Goal: Information Seeking & Learning: Learn about a topic

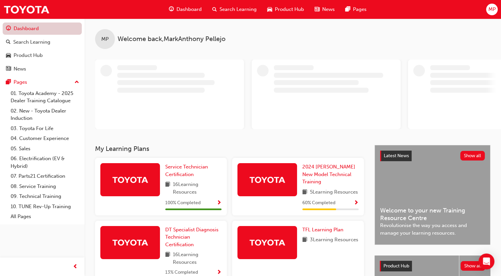
click at [58, 32] on link "Dashboard" at bounding box center [42, 28] width 79 height 12
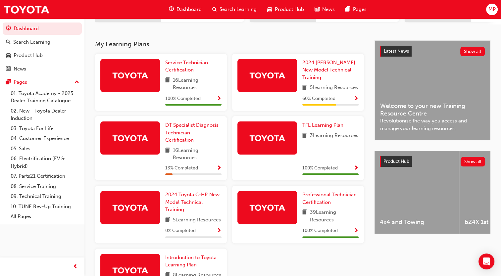
scroll to position [126, 0]
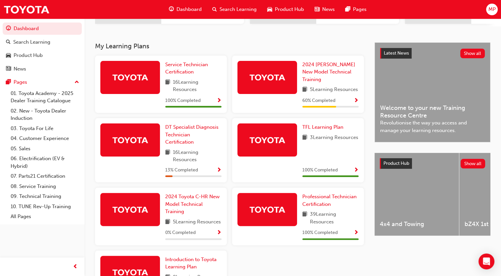
click at [128, 141] on img at bounding box center [130, 140] width 36 height 12
click at [175, 136] on span "DT Specialist Diagnosis Technician Certification" at bounding box center [191, 134] width 53 height 21
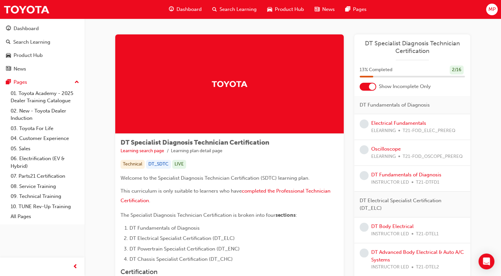
click at [368, 123] on span "learningRecordVerb_NONE-icon" at bounding box center [363, 123] width 9 height 9
click at [384, 123] on link "Electrical Fundamentals" at bounding box center [398, 123] width 55 height 6
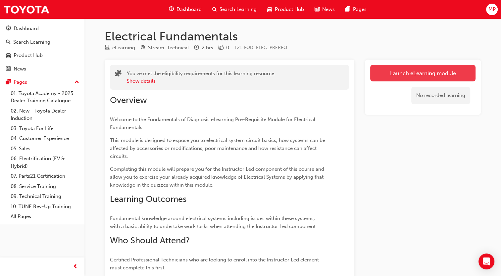
click at [417, 73] on link "Launch eLearning module" at bounding box center [422, 73] width 105 height 17
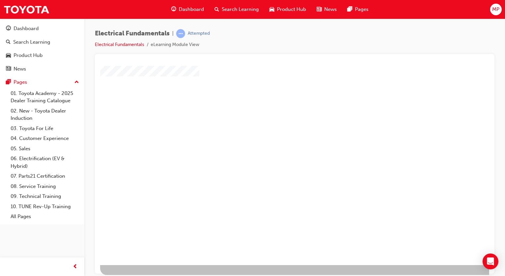
scroll to position [44, 0]
click at [276, 112] on div "play" at bounding box center [276, 112] width 0 height 0
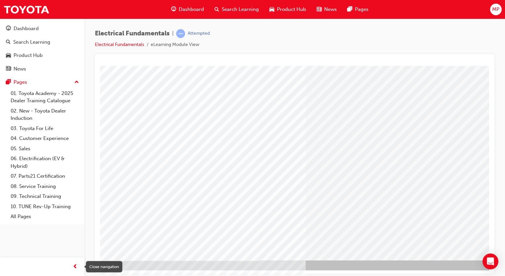
click at [75, 265] on span "prev-icon" at bounding box center [75, 267] width 5 height 8
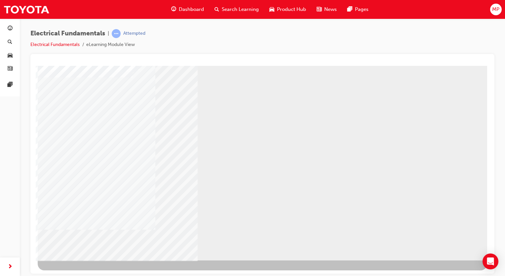
click at [79, 272] on div "NEXT Trigger this button to go to the next slide" at bounding box center [59, 278] width 42 height 12
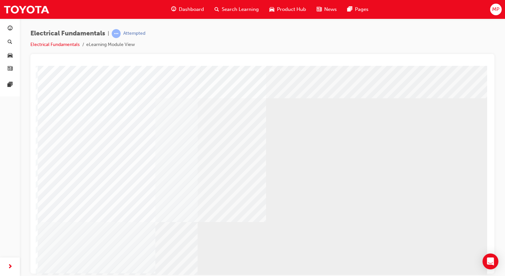
click at [488, 68] on html "Loading..." at bounding box center [263, 67] width 454 height 3
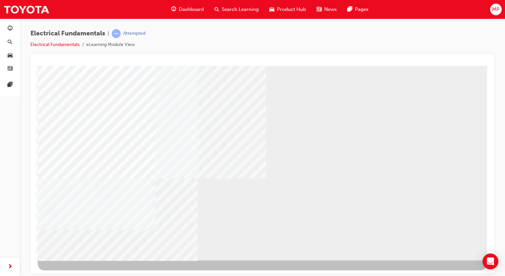
click at [79, 272] on div "NEXT Trigger this button to go to the next slide" at bounding box center [59, 278] width 42 height 12
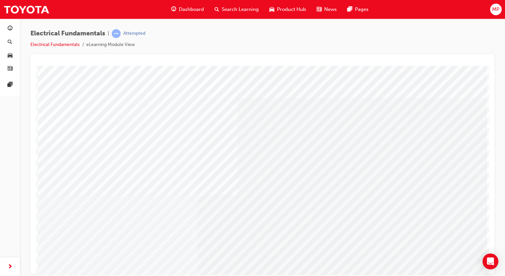
drag, startPoint x: 267, startPoint y: 209, endPoint x: 110, endPoint y: 198, distance: 157.8
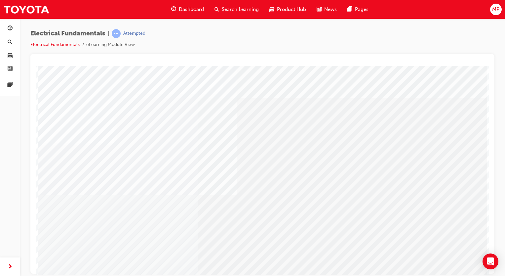
click at [110, 198] on div "multistate" at bounding box center [263, 185] width 450 height 238
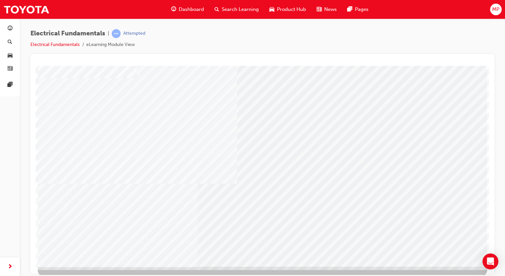
scroll to position [44, 0]
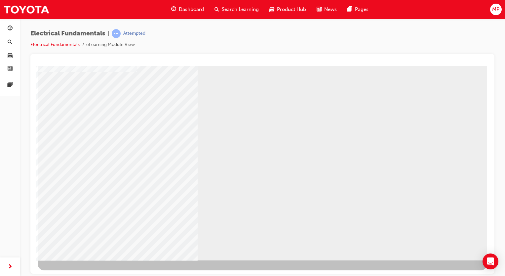
click at [79, 272] on div "NEXT Trigger this button to go to the next slide" at bounding box center [59, 278] width 42 height 12
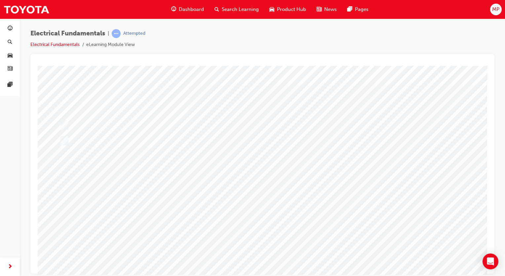
scroll to position [0, 0]
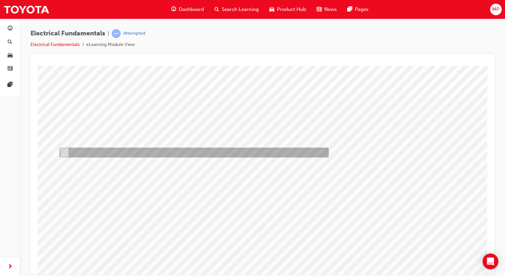
click at [64, 154] on input "False" at bounding box center [62, 152] width 7 height 7
checkbox input "true"
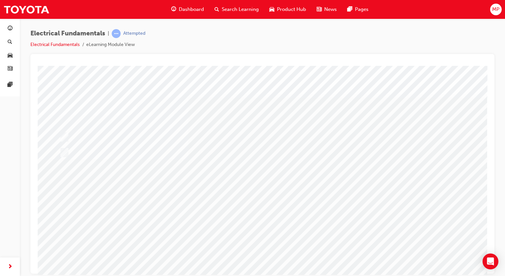
click at [268, 263] on div at bounding box center [263, 185] width 450 height 238
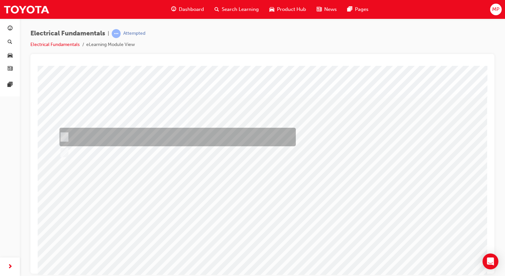
click at [63, 136] on input "True" at bounding box center [62, 136] width 7 height 7
checkbox input "true"
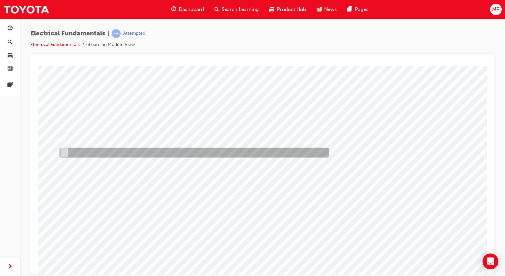
click at [63, 155] on input "False" at bounding box center [62, 152] width 7 height 7
checkbox input "false"
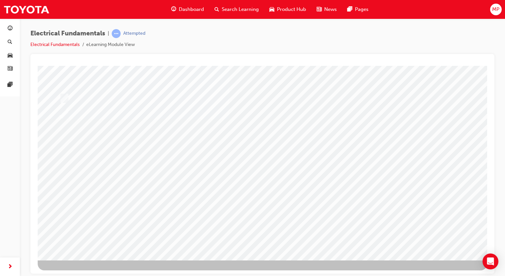
scroll to position [0, 0]
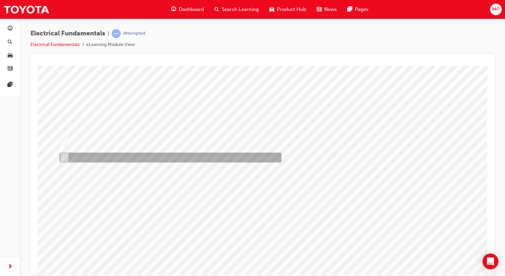
click at [64, 155] on input "Globe 2" at bounding box center [63, 157] width 7 height 7
radio input "true"
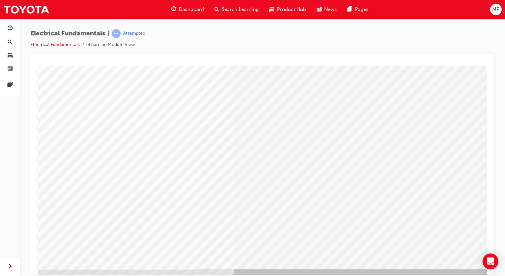
scroll to position [44, 0]
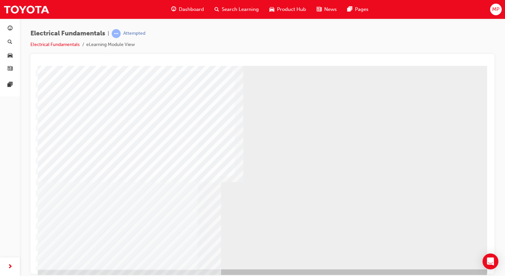
scroll to position [44, 0]
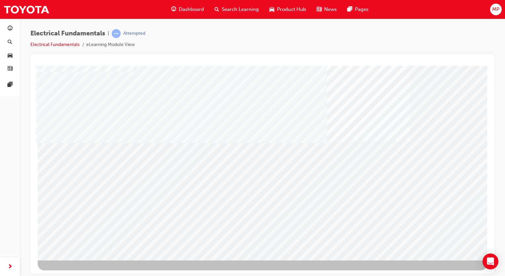
drag, startPoint x: 487, startPoint y: 206, endPoint x: 526, endPoint y: 318, distance: 118.0
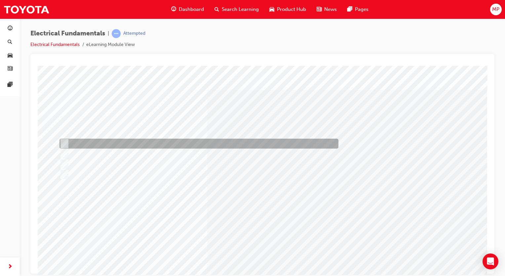
click at [67, 142] on div at bounding box center [197, 144] width 279 height 10
radio input "true"
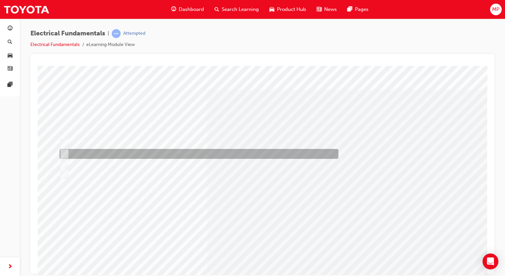
click at [66, 152] on input "A circuit which has become disrupted at a connector or at the wiring." at bounding box center [63, 153] width 7 height 7
radio input "true"
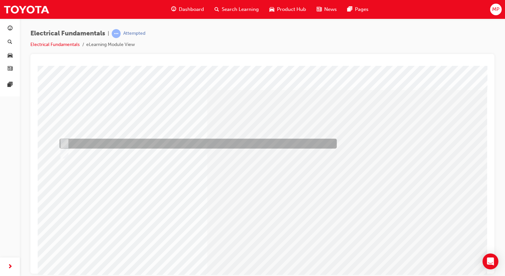
click at [66, 142] on input "True" at bounding box center [63, 143] width 7 height 7
radio input "true"
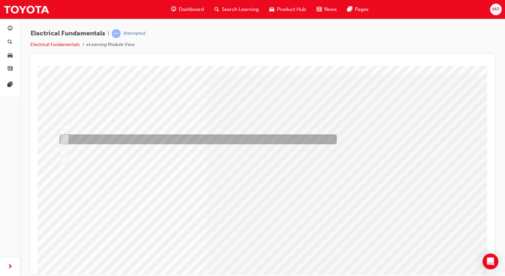
click at [64, 136] on input "A circuit which shows signs of intermittent/improper operation." at bounding box center [63, 139] width 7 height 7
radio input "true"
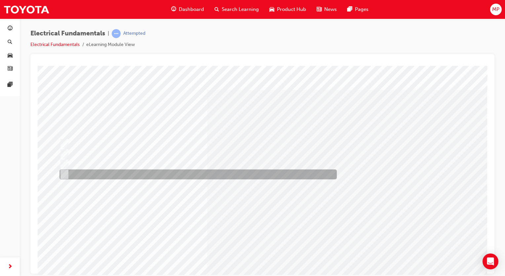
click at [64, 174] on input "All of the answers above." at bounding box center [63, 174] width 7 height 7
radio input "true"
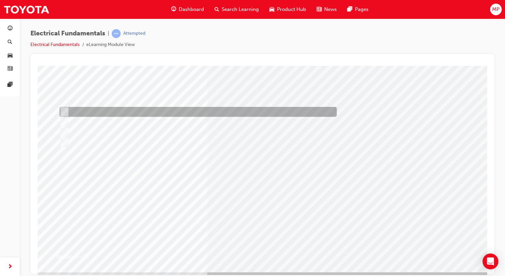
click at [63, 112] on input "A circuit where current flows down an unintended path." at bounding box center [63, 111] width 7 height 7
radio input "true"
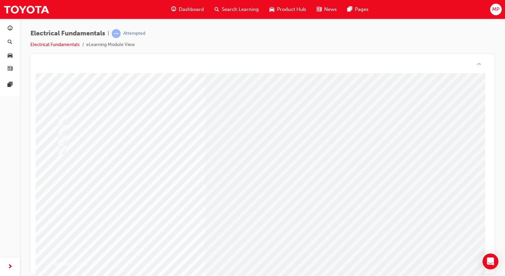
scroll to position [0, 0]
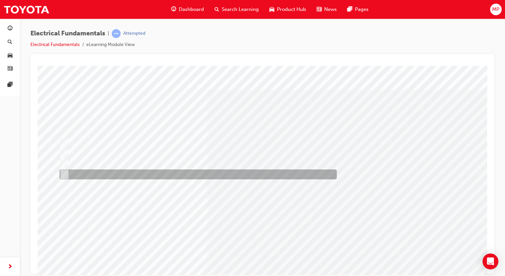
click at [65, 174] on input "All of the answers above." at bounding box center [63, 174] width 7 height 7
radio input "true"
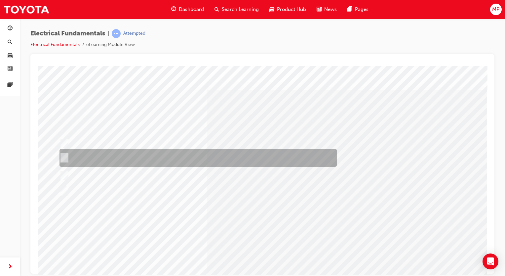
click at [65, 155] on input "The added resistance provides a new path for current to flow lowering\3the tota…" at bounding box center [63, 157] width 7 height 7
radio input "true"
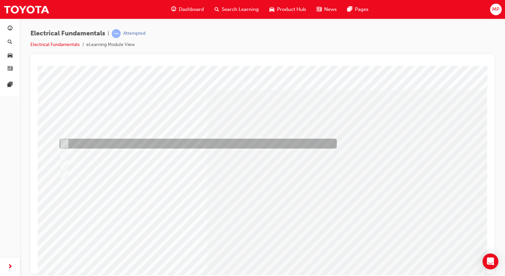
click at [65, 140] on input "The current flow path does not change as you add more resistance." at bounding box center [63, 143] width 7 height 7
radio input "true"
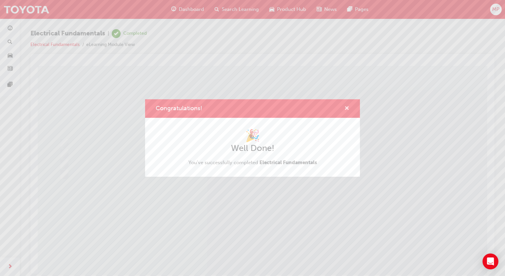
click at [348, 109] on span "cross-icon" at bounding box center [347, 109] width 5 height 6
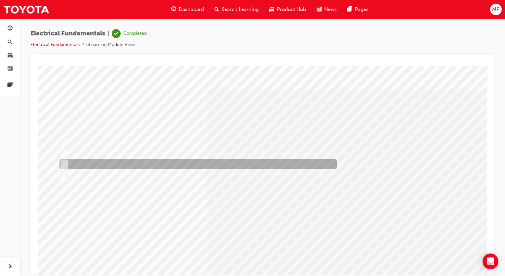
click at [64, 164] on input "Does not change." at bounding box center [63, 163] width 7 height 7
radio input "true"
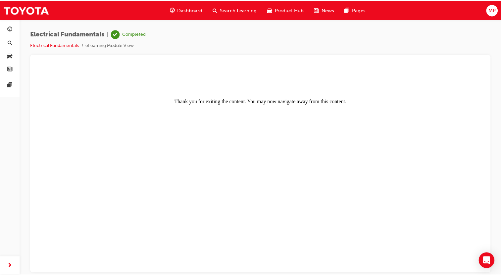
scroll to position [0, 0]
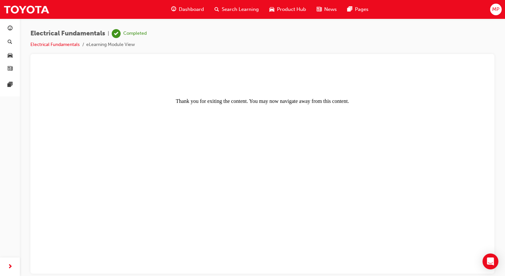
click at [322, 102] on center "Thank you for exiting the content. You may now navigate away from this content." at bounding box center [262, 86] width 449 height 36
click at [11, 262] on div "button" at bounding box center [9, 266] width 13 height 13
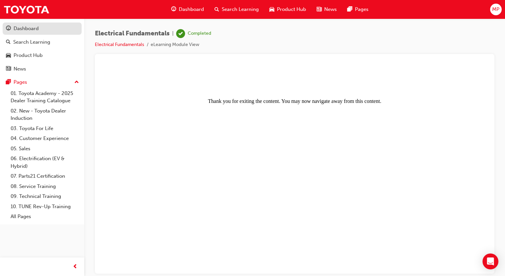
click at [33, 32] on div "Dashboard" at bounding box center [26, 29] width 25 height 8
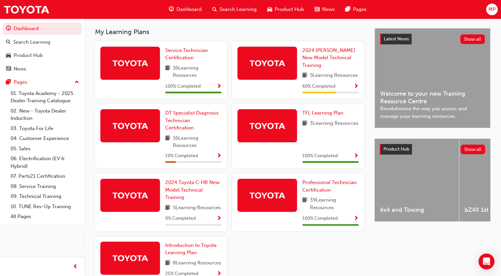
scroll to position [141, 0]
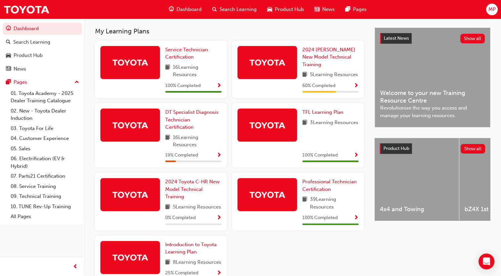
click at [138, 134] on div at bounding box center [130, 125] width 60 height 33
click at [179, 117] on link "DT Specialist Diagnosis Technician Certification" at bounding box center [193, 120] width 56 height 22
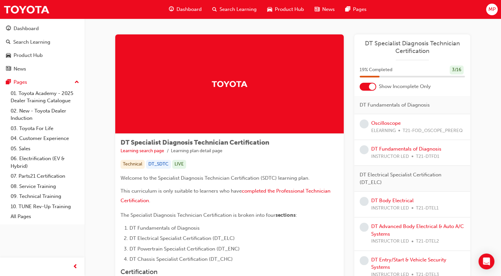
click at [371, 89] on div at bounding box center [372, 86] width 7 height 7
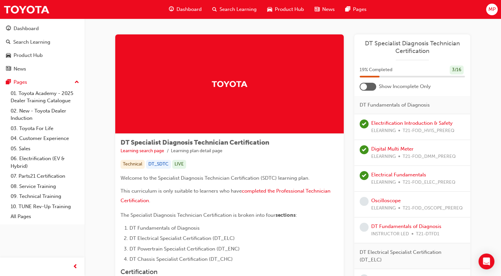
click at [371, 89] on div at bounding box center [367, 87] width 17 height 8
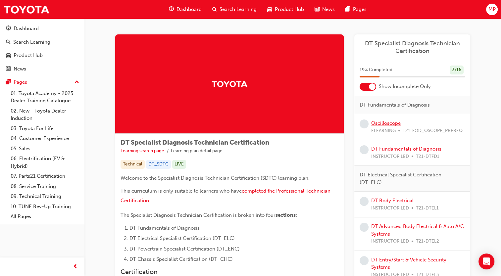
click at [381, 122] on link "Oscilloscope" at bounding box center [385, 123] width 29 height 6
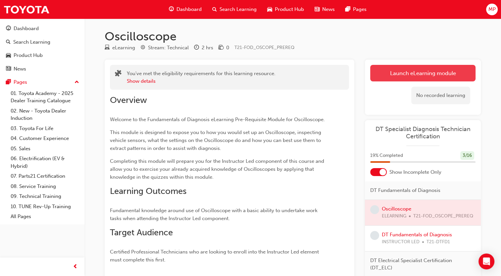
click at [425, 71] on link "Launch eLearning module" at bounding box center [422, 73] width 105 height 17
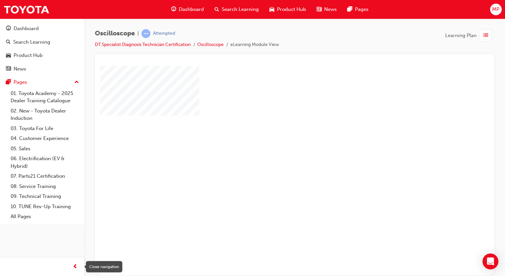
click at [73, 265] on span "prev-icon" at bounding box center [75, 267] width 5 height 8
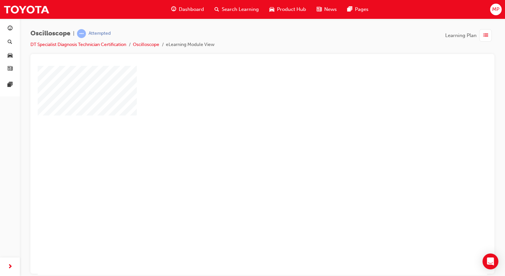
click at [242, 172] on div at bounding box center [263, 185] width 450 height 238
click at [243, 151] on div "play" at bounding box center [243, 151] width 0 height 0
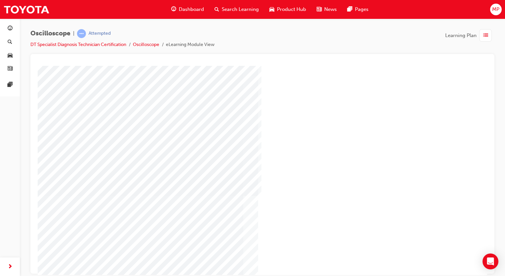
scroll to position [44, 0]
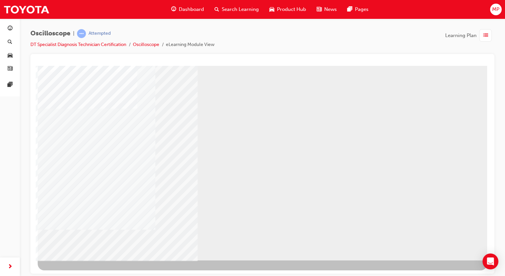
click at [79, 272] on div "NEXT Trigger this button to go to the next slide" at bounding box center [59, 278] width 42 height 12
drag, startPoint x: 487, startPoint y: 196, endPoint x: 526, endPoint y: 311, distance: 121.3
drag, startPoint x: 487, startPoint y: 197, endPoint x: 528, endPoint y: 306, distance: 116.5
click at [79, 272] on div "NEXT Trigger this button to go to the next slide" at bounding box center [59, 278] width 42 height 12
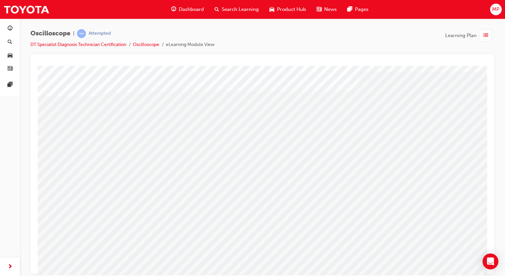
scroll to position [44, 0]
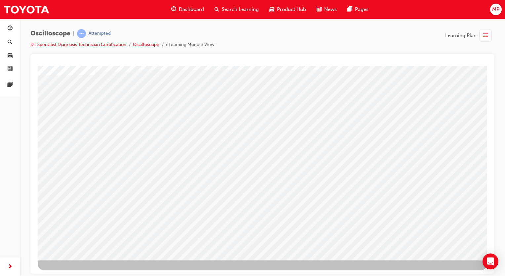
drag, startPoint x: 487, startPoint y: 187, endPoint x: 534, endPoint y: 318, distance: 139.3
click at [79, 272] on div "NEXT Trigger this button to go to the next slide" at bounding box center [59, 278] width 42 height 12
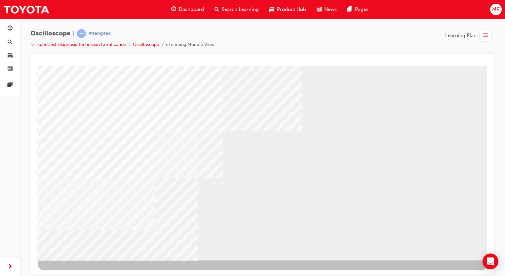
drag, startPoint x: 487, startPoint y: 191, endPoint x: 528, endPoint y: 329, distance: 143.3
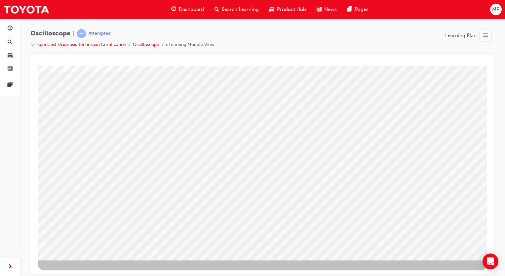
drag, startPoint x: 487, startPoint y: 161, endPoint x: 527, endPoint y: 311, distance: 154.8
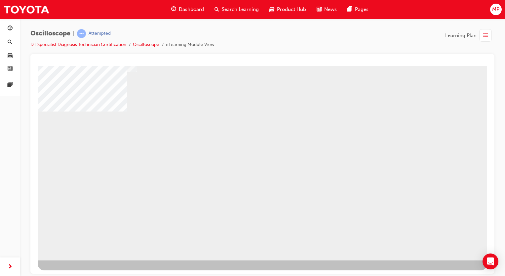
drag, startPoint x: 487, startPoint y: 139, endPoint x: 525, endPoint y: 277, distance: 143.1
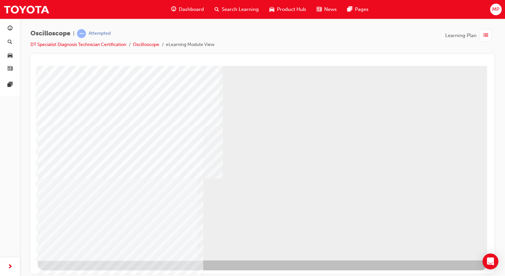
drag, startPoint x: 486, startPoint y: 143, endPoint x: 526, endPoint y: 253, distance: 117.6
click at [79, 272] on div "NEXT Trigger this button to go to the next slide" at bounding box center [59, 278] width 42 height 12
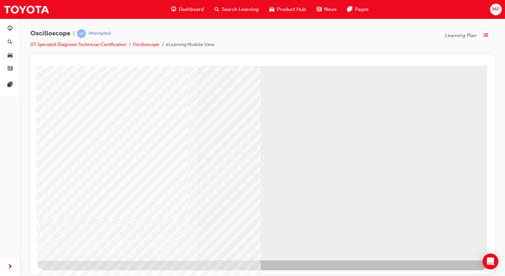
click at [79, 272] on div "NEXT Trigger this button to go to the next slide" at bounding box center [59, 278] width 42 height 12
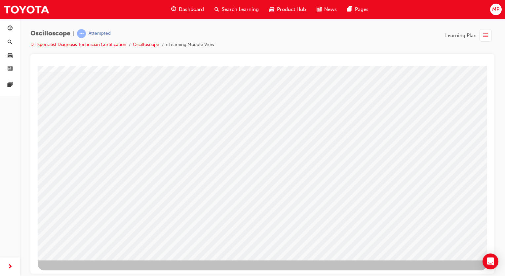
click at [79, 272] on div "NEXT Trigger this button to go to the next slide" at bounding box center [59, 278] width 42 height 12
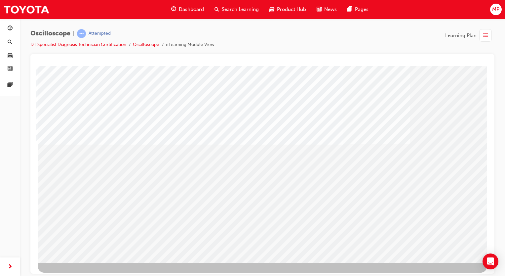
scroll to position [44, 0]
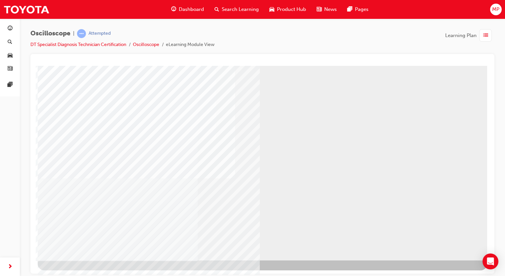
drag, startPoint x: 488, startPoint y: 153, endPoint x: 535, endPoint y: 279, distance: 134.7
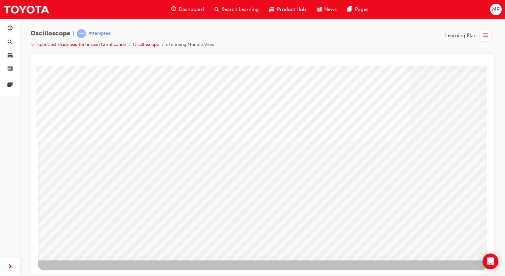
drag, startPoint x: 487, startPoint y: 216, endPoint x: 523, endPoint y: 328, distance: 117.5
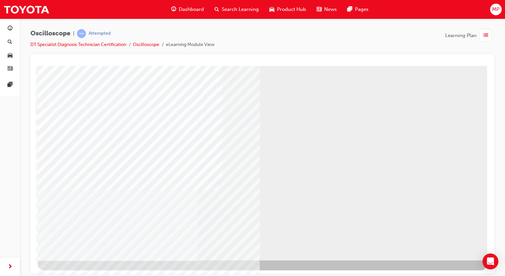
click at [79, 272] on div "NEXT Trigger this button to go to the next slide" at bounding box center [59, 278] width 42 height 12
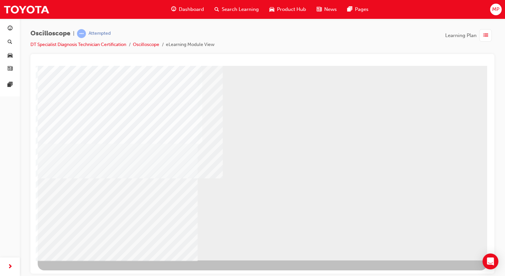
click at [79, 272] on div "NEXT Trigger this button to go to the next slide" at bounding box center [59, 278] width 42 height 12
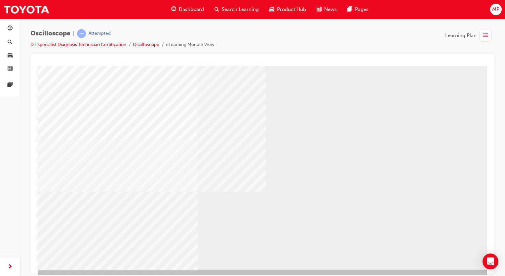
scroll to position [34, 0]
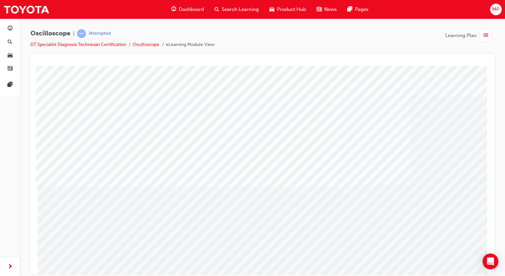
scroll to position [44, 0]
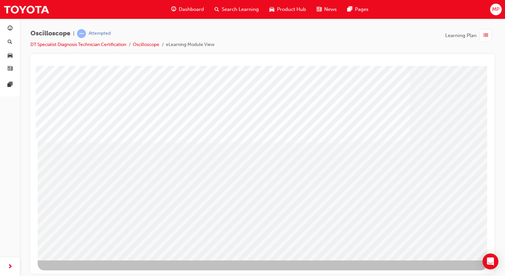
drag, startPoint x: 487, startPoint y: 168, endPoint x: 528, endPoint y: 297, distance: 135.4
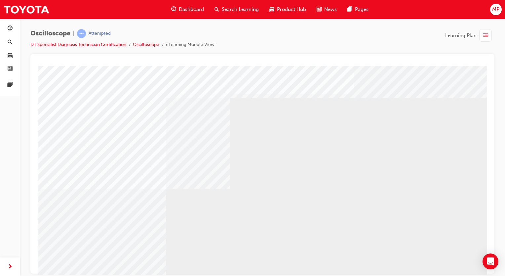
drag, startPoint x: 448, startPoint y: 244, endPoint x: 448, endPoint y: 248, distance: 3.6
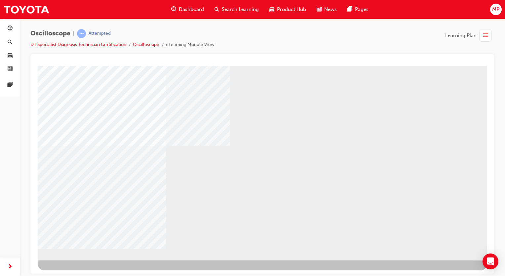
click at [79, 272] on div "NEXT Trigger this button to go to the next slide" at bounding box center [59, 278] width 42 height 12
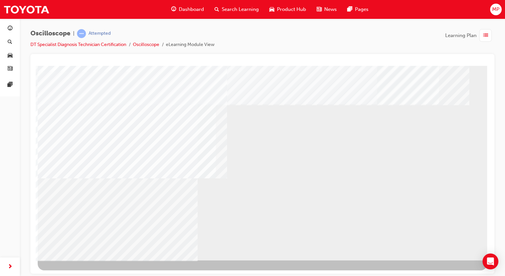
click at [79, 272] on div "NEXT Trigger this button to go to the next slide" at bounding box center [59, 278] width 42 height 12
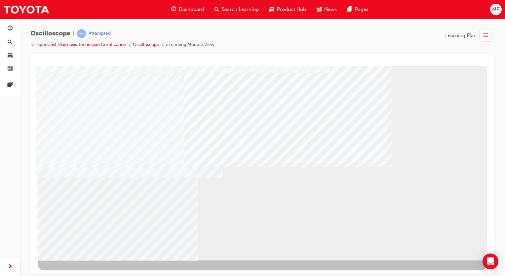
click at [79, 272] on div "NEXT Trigger this button to go to the next slide" at bounding box center [59, 278] width 42 height 12
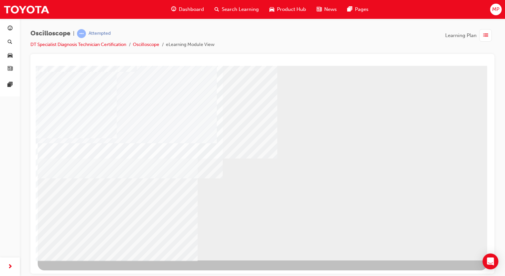
click at [79, 272] on div "NEXT Trigger this button to go to the next slide" at bounding box center [59, 278] width 42 height 12
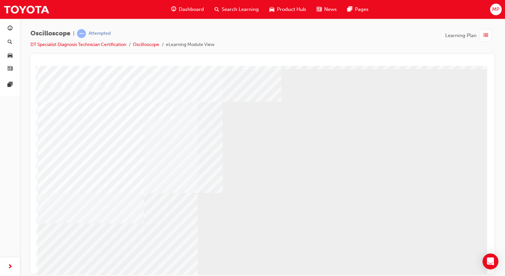
scroll to position [32, 0]
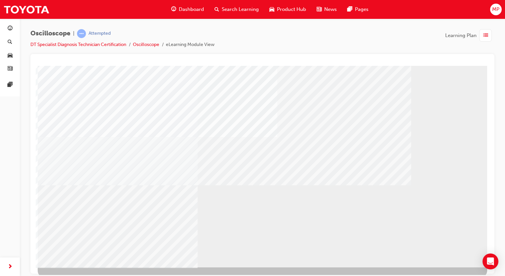
scroll to position [44, 0]
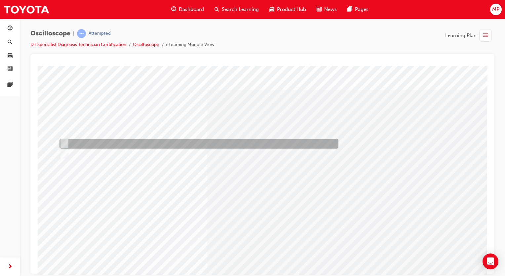
click at [65, 142] on input "True" at bounding box center [63, 143] width 7 height 7
radio input "true"
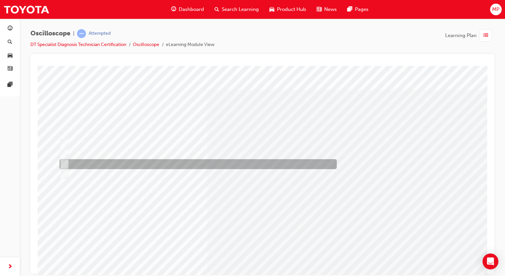
click at [62, 164] on input "Continuously variable resistor" at bounding box center [63, 163] width 7 height 7
radio input "true"
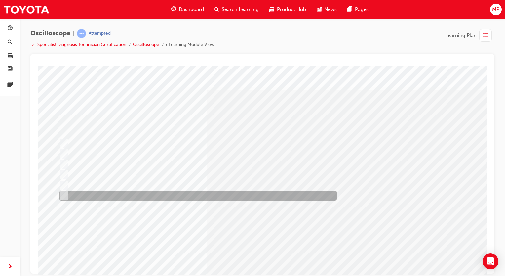
click at [62, 196] on input "b,c,d" at bounding box center [63, 195] width 7 height 7
radio input "true"
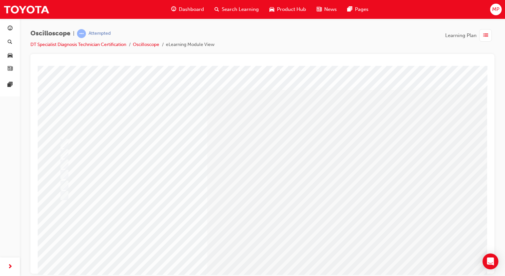
drag, startPoint x: 491, startPoint y: 158, endPoint x: 496, endPoint y: 205, distance: 47.6
click at [496, 205] on div "Oscilloscope | Attempted DT Specialist Diagnosis Technician Certification Oscil…" at bounding box center [263, 139] width 486 height 241
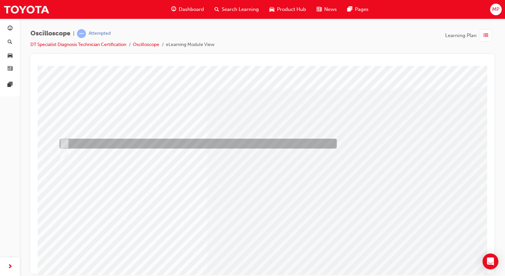
click at [66, 145] on input "True" at bounding box center [63, 143] width 7 height 7
radio input "true"
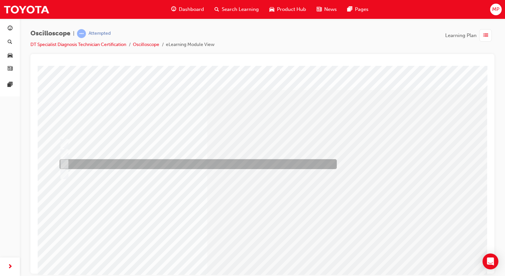
click at [65, 163] on input "The percentage of time ON versus time OFF." at bounding box center [63, 163] width 7 height 7
radio input "true"
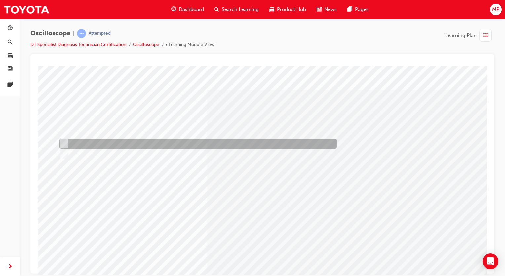
click at [64, 142] on input "True" at bounding box center [63, 143] width 7 height 7
radio input "true"
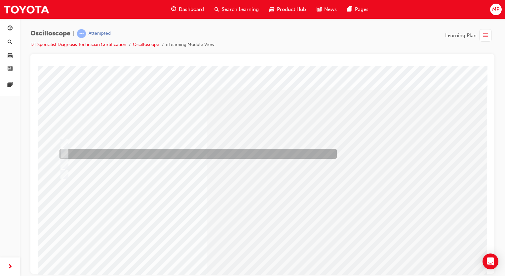
click at [66, 154] on input "How many times per second the signal state changes from high to low." at bounding box center [63, 153] width 7 height 7
radio input "true"
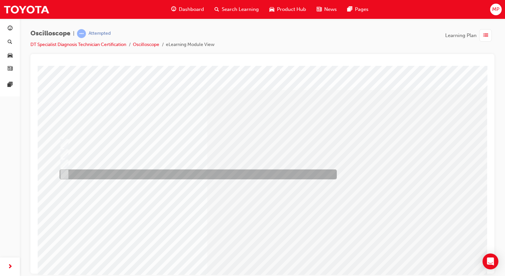
click at [63, 175] on input "How long a signal stays ON or OFF." at bounding box center [63, 174] width 7 height 7
radio input "true"
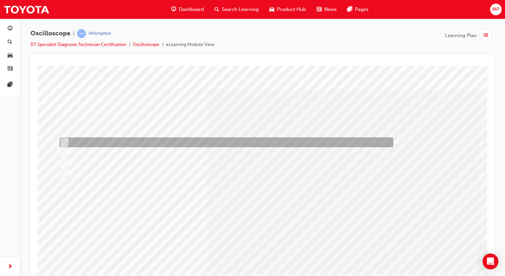
click at [62, 140] on input "A module within the controlled system will process from analog to digital befor…" at bounding box center [63, 142] width 7 height 7
radio input "true"
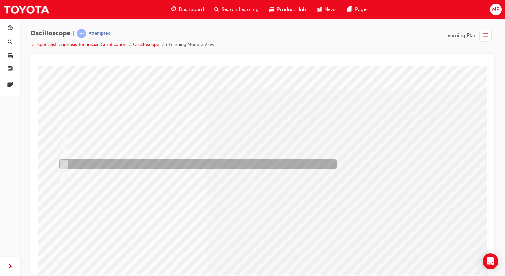
click at [66, 163] on input "A set of instructions for each possible condition an ECU may see." at bounding box center [63, 163] width 7 height 7
radio input "true"
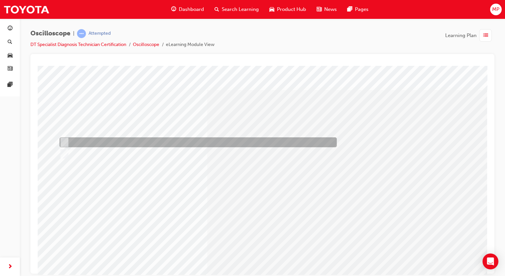
click at [66, 139] on input "Horizontal – Time & Vertical – Voltage" at bounding box center [63, 142] width 7 height 7
radio input "true"
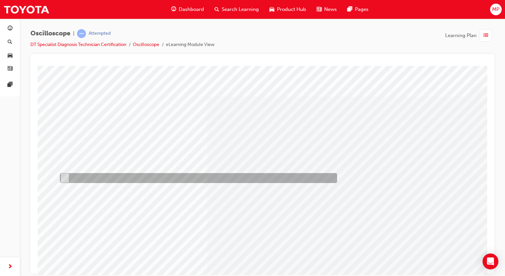
click at [65, 175] on input "The channel check box has been left unchecked." at bounding box center [63, 177] width 7 height 7
radio input "true"
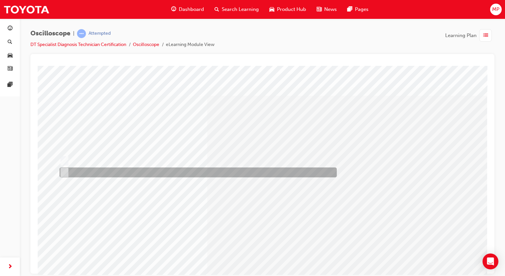
drag, startPoint x: 135, startPoint y: 220, endPoint x: 64, endPoint y: 172, distance: 86.0
click at [64, 172] on div "Question 13 of 21" at bounding box center [263, 185] width 450 height 238
click at [64, 172] on input "Each channel can be set independently." at bounding box center [63, 172] width 7 height 7
radio input "true"
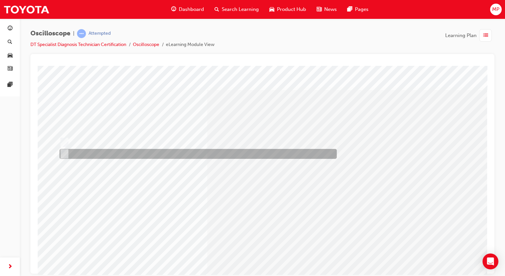
click at [66, 152] on input "Each channel can be set independently." at bounding box center [63, 153] width 7 height 7
radio input "true"
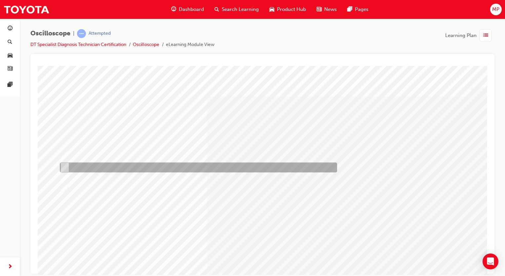
click at [64, 167] on input "Nominate a time when you will view a waveform" at bounding box center [63, 167] width 7 height 7
radio input "true"
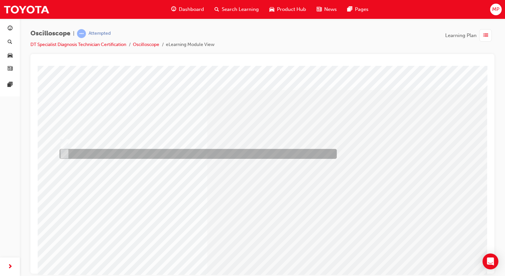
click at [66, 154] on input "False" at bounding box center [63, 153] width 7 height 7
radio input "true"
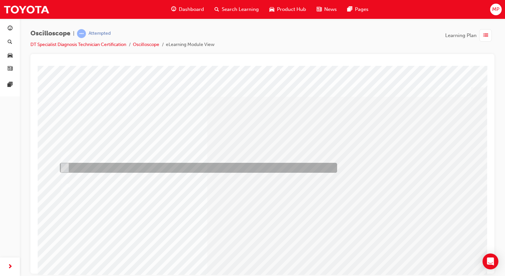
click at [64, 166] on input "Trigger level marker" at bounding box center [63, 167] width 7 height 7
radio input "true"
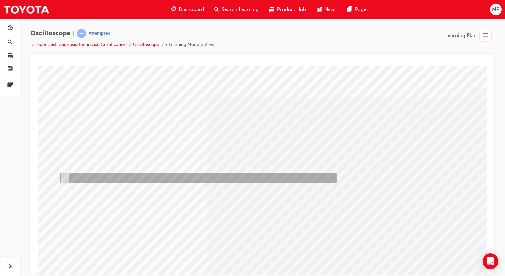
click at [64, 177] on input "Trigger position marker" at bounding box center [63, 177] width 7 height 7
radio input "true"
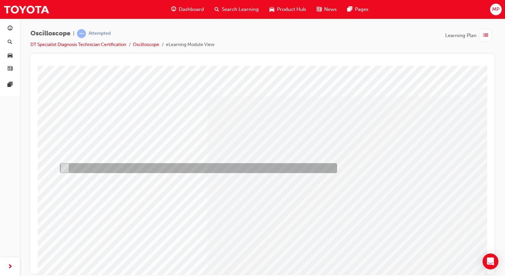
click at [64, 166] on input "Upwards = voltage same or higher and downwards = voltage same or lower" at bounding box center [63, 167] width 7 height 7
radio input "true"
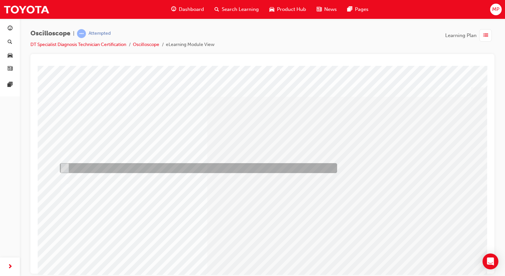
click at [66, 168] on input "Adjust the voltage division" at bounding box center [63, 167] width 7 height 7
radio input "true"
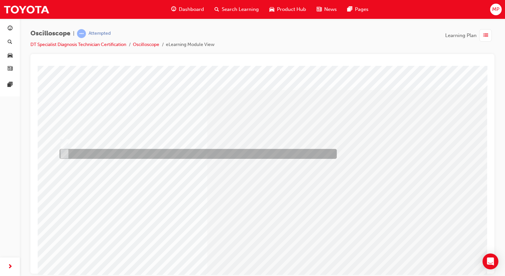
click at [66, 151] on input "False" at bounding box center [63, 153] width 7 height 7
radio input "true"
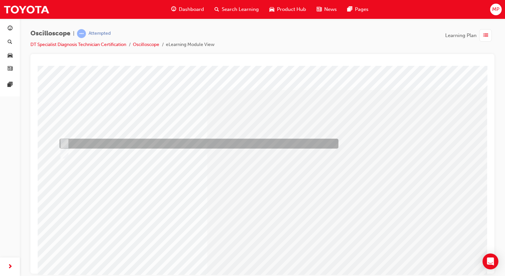
click at [63, 140] on input "True" at bounding box center [63, 143] width 7 height 7
radio input "true"
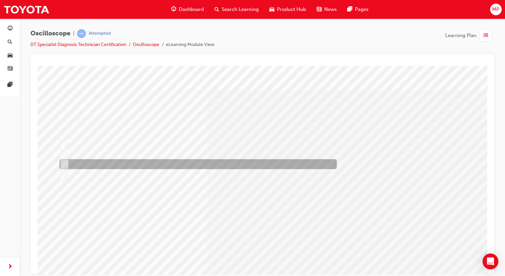
click at [66, 161] on input "Continuously variable resistor" at bounding box center [63, 163] width 7 height 7
radio input "true"
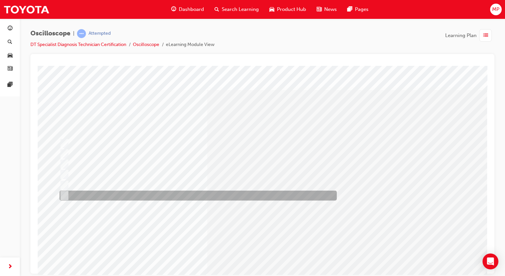
click at [64, 194] on input "b,c,d" at bounding box center [63, 195] width 7 height 7
radio input "true"
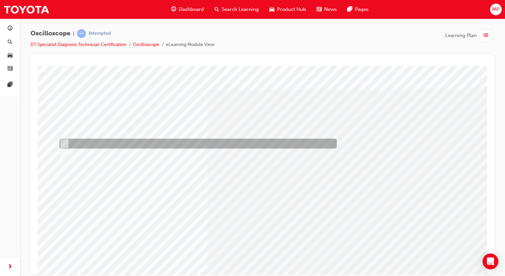
click at [65, 144] on input "True" at bounding box center [63, 143] width 7 height 7
radio input "true"
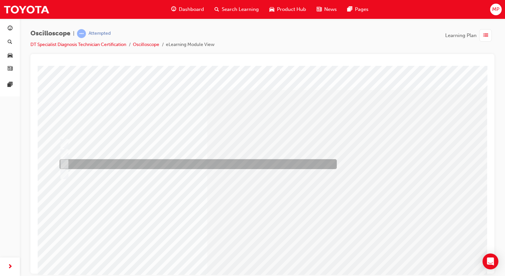
click at [62, 164] on input "The percentage of time ON versus time OFF." at bounding box center [63, 163] width 7 height 7
radio input "true"
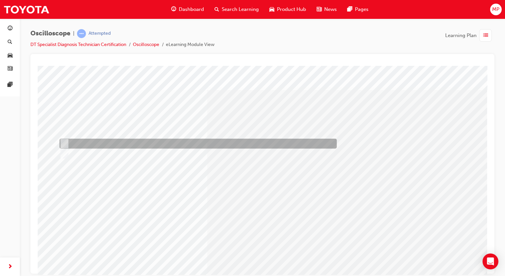
click at [63, 139] on div at bounding box center [197, 144] width 278 height 10
radio input "true"
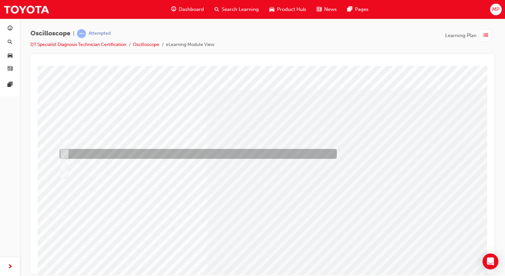
click at [65, 154] on input "How many times per second the signal state changes from high to low." at bounding box center [63, 153] width 7 height 7
radio input "true"
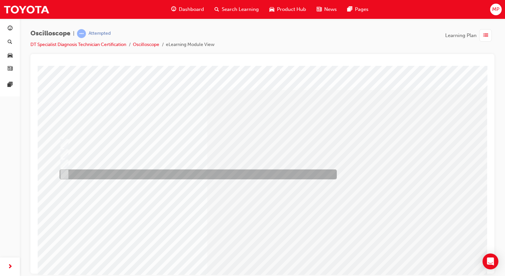
click at [65, 174] on input "How long a signal stays ON or OFF." at bounding box center [63, 174] width 7 height 7
radio input "true"
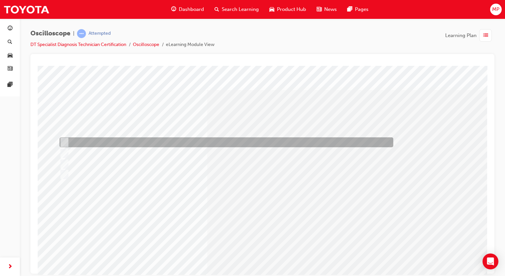
click at [66, 142] on input "A module within the controlled system will process from analog to digital befor…" at bounding box center [63, 142] width 7 height 7
radio input "true"
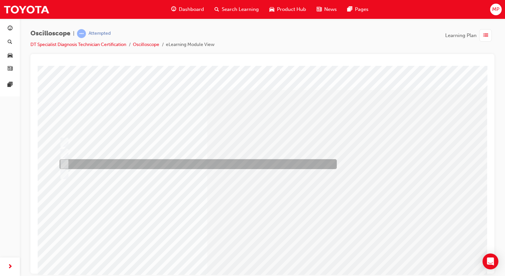
click at [64, 163] on input "A set of instructions for each possible condition an ECU may see." at bounding box center [63, 163] width 7 height 7
radio input "true"
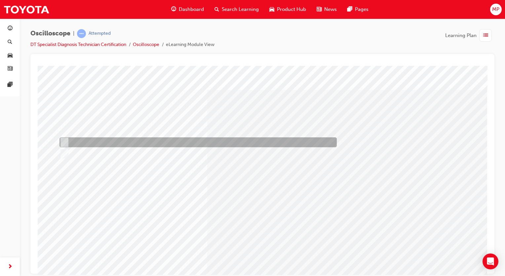
click at [61, 140] on input "Horizontal – Time & Vertical – Voltage" at bounding box center [63, 142] width 7 height 7
radio input "true"
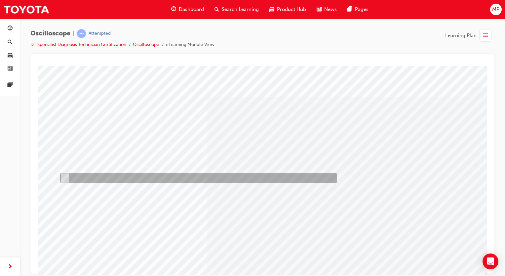
click at [65, 178] on input "The channel check box has been left unchecked." at bounding box center [63, 177] width 7 height 7
radio input "true"
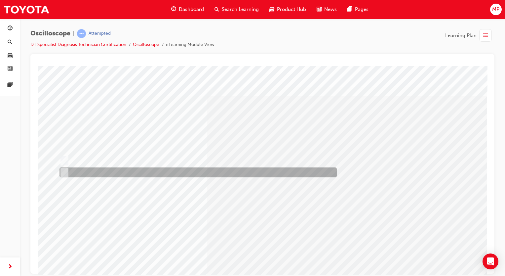
click at [62, 172] on input "Each channel can be set independently." at bounding box center [63, 172] width 7 height 7
radio input "true"
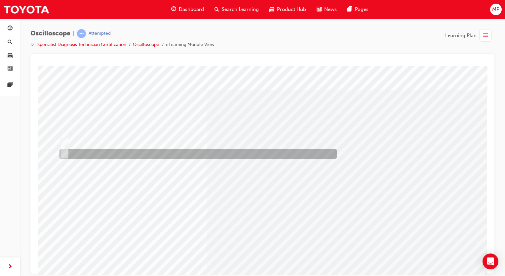
click at [66, 152] on input "Each channel can be set independently." at bounding box center [63, 153] width 7 height 7
radio input "true"
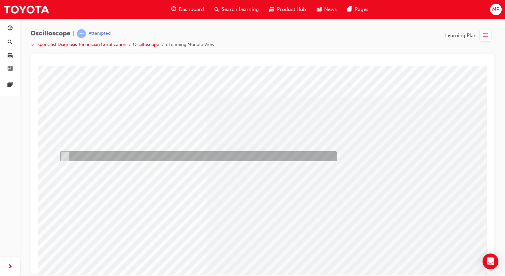
click at [61, 154] on input "Set multiple trigger conditions allowing a readable waveform" at bounding box center [63, 156] width 7 height 7
radio input "true"
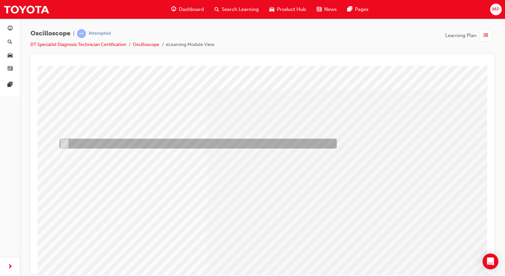
click at [67, 142] on div at bounding box center [197, 144] width 278 height 10
radio input "true"
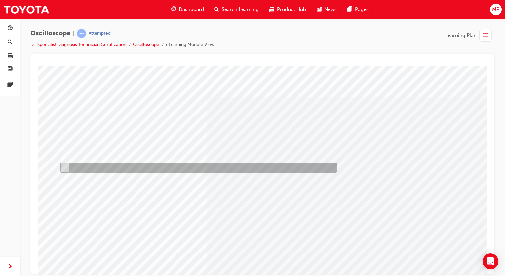
click at [66, 167] on input "Trigger level marker" at bounding box center [63, 167] width 7 height 7
radio input "true"
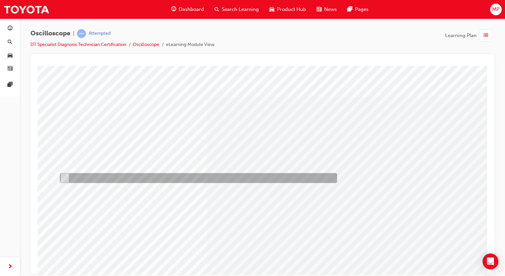
click at [66, 177] on input "Trigger position marker" at bounding box center [63, 177] width 7 height 7
radio input "true"
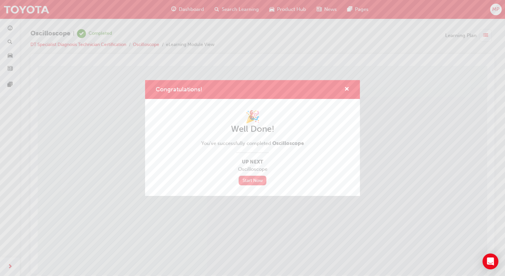
click at [257, 183] on link "Start Now" at bounding box center [253, 181] width 28 height 10
click at [256, 180] on link "Start Now" at bounding box center [253, 181] width 28 height 10
click at [253, 177] on link "Start Now" at bounding box center [253, 181] width 28 height 10
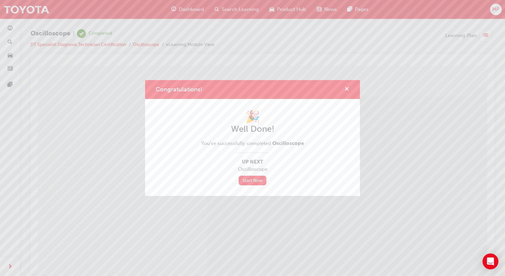
click at [347, 87] on span "cross-icon" at bounding box center [347, 90] width 5 height 6
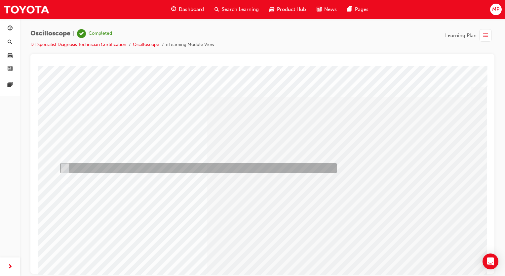
click at [67, 169] on div at bounding box center [197, 168] width 278 height 10
radio input "true"
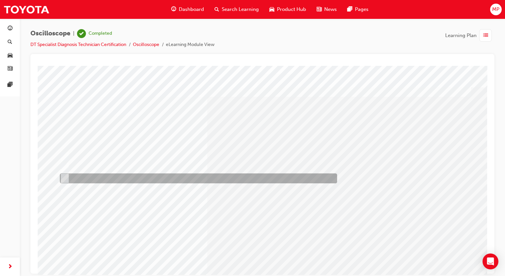
click at [65, 175] on input "Adjust the voltage and time scale divisions" at bounding box center [63, 178] width 7 height 7
radio input "true"
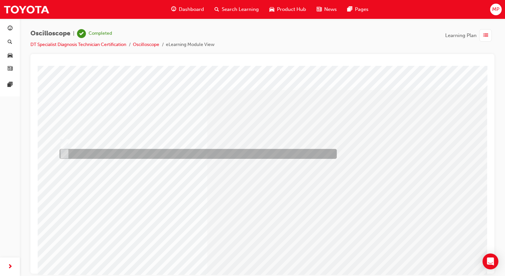
click at [67, 152] on div at bounding box center [197, 154] width 278 height 10
radio input "true"
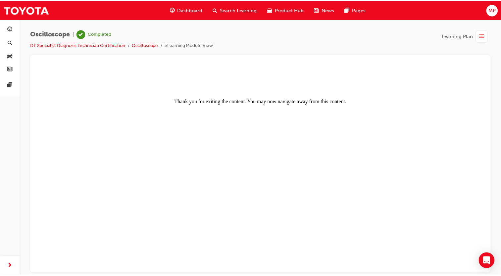
scroll to position [0, 0]
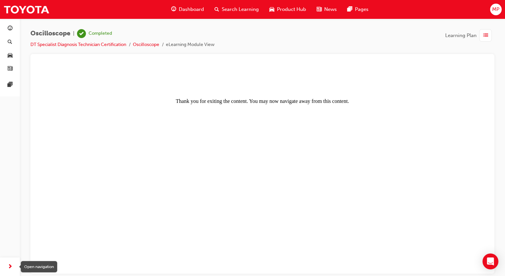
click at [9, 270] on span "next-icon" at bounding box center [10, 267] width 5 height 8
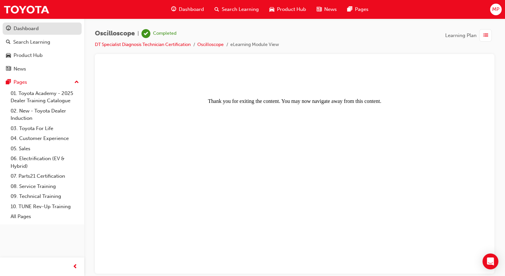
click at [35, 28] on div "Dashboard" at bounding box center [26, 29] width 25 height 8
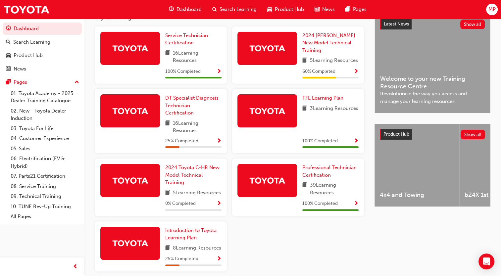
scroll to position [155, 0]
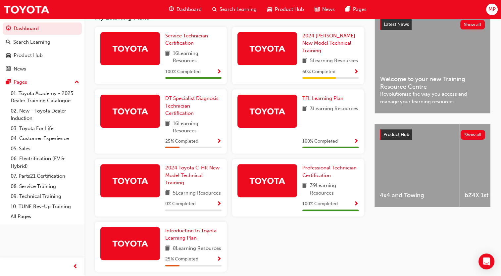
click at [135, 109] on img at bounding box center [130, 111] width 36 height 12
click at [178, 96] on link "DT Specialist Diagnosis Technician Certification" at bounding box center [193, 106] width 56 height 22
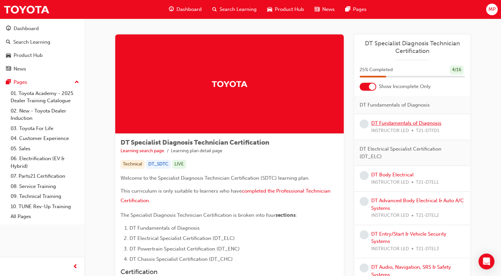
click at [378, 123] on link "DT Fundamentals of Diagnosis" at bounding box center [406, 123] width 70 height 6
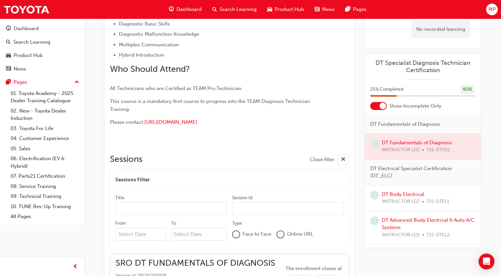
scroll to position [270, 0]
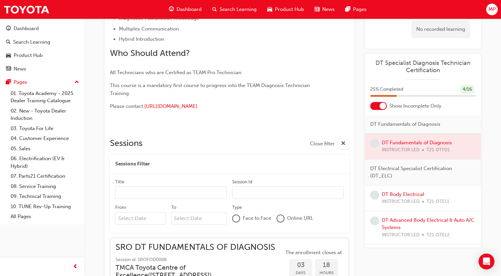
click at [406, 143] on div at bounding box center [423, 146] width 116 height 25
click at [403, 142] on div at bounding box center [423, 146] width 116 height 25
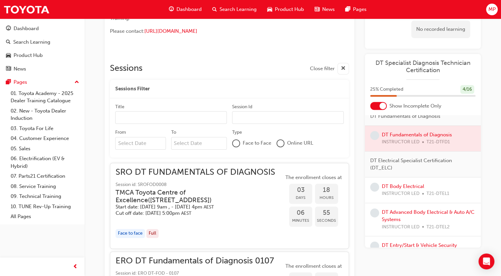
scroll to position [0, 0]
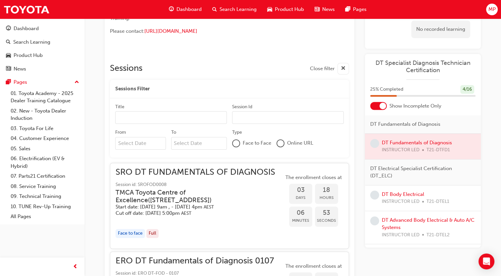
click at [412, 145] on div at bounding box center [423, 146] width 116 height 25
click at [31, 25] on div "Dashboard" at bounding box center [26, 29] width 25 height 8
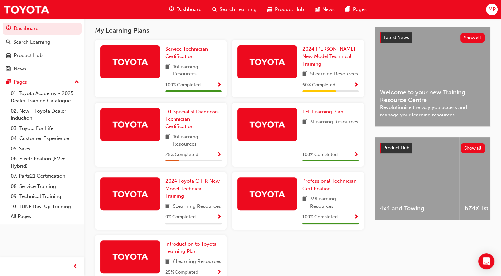
scroll to position [141, 0]
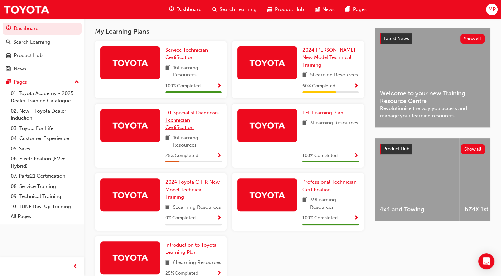
click at [179, 123] on span "DT Specialist Diagnosis Technician Certification" at bounding box center [191, 120] width 53 height 21
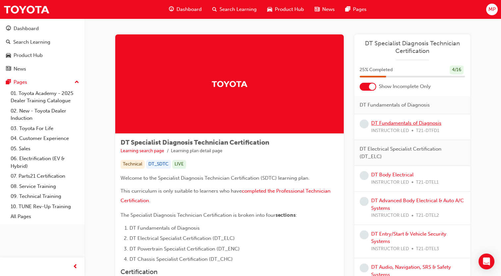
click at [401, 124] on link "DT Fundamentals of Diagnosis" at bounding box center [406, 123] width 70 height 6
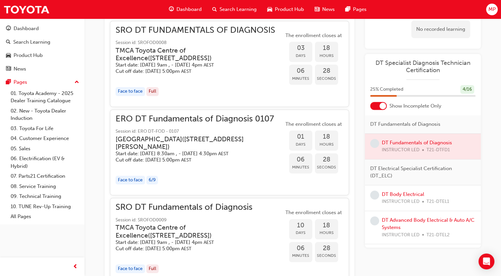
scroll to position [507, 0]
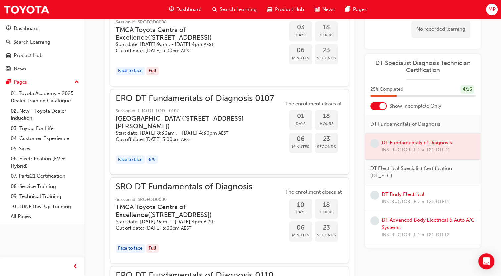
click at [406, 142] on div at bounding box center [423, 146] width 116 height 25
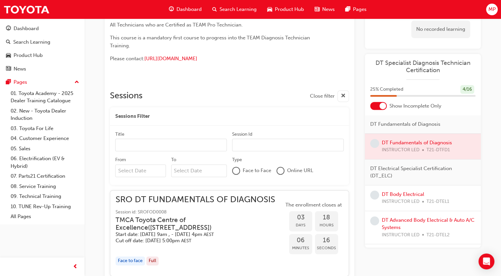
scroll to position [353, 0]
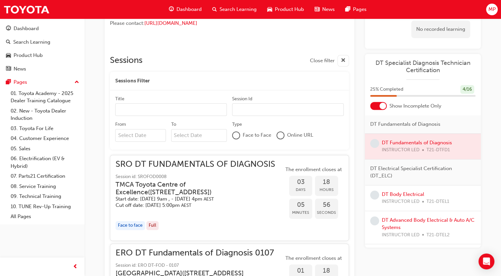
click at [438, 142] on div at bounding box center [423, 146] width 116 height 25
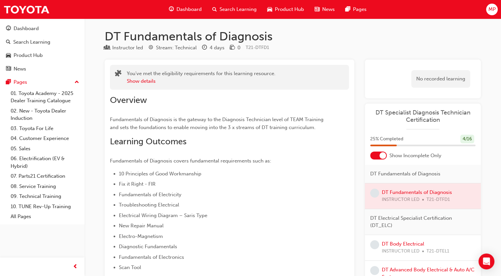
scroll to position [0, 0]
click at [404, 193] on div at bounding box center [423, 195] width 116 height 25
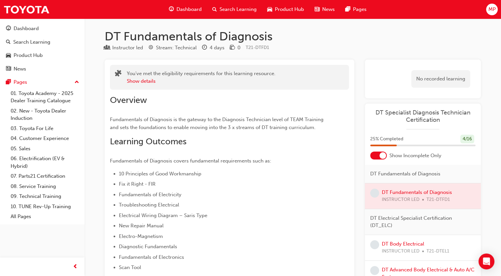
click at [380, 192] on div at bounding box center [423, 195] width 116 height 25
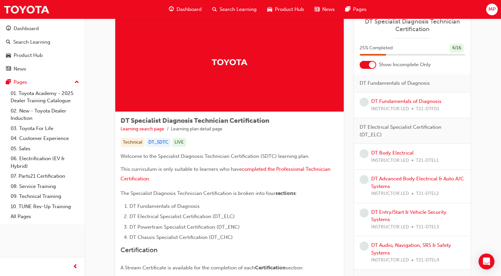
scroll to position [21, 0]
click at [367, 66] on div at bounding box center [367, 66] width 17 height 8
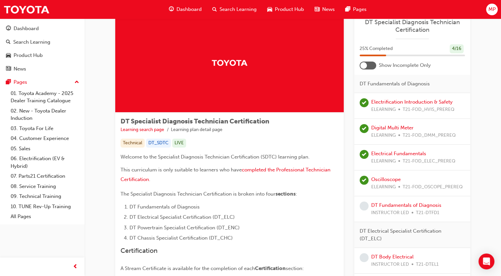
click at [368, 66] on div at bounding box center [367, 66] width 17 height 8
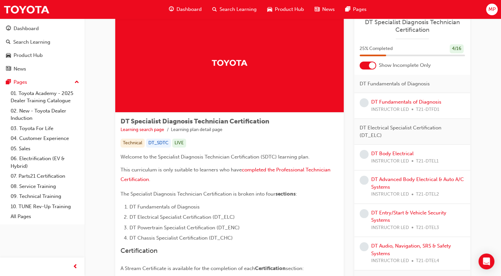
click at [368, 66] on div at bounding box center [367, 66] width 17 height 8
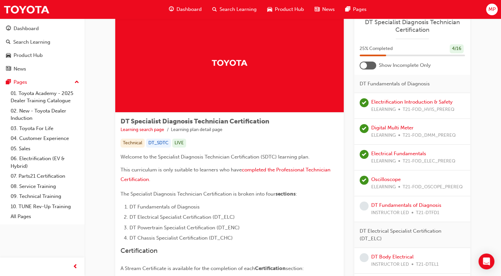
click at [369, 67] on div at bounding box center [367, 66] width 17 height 8
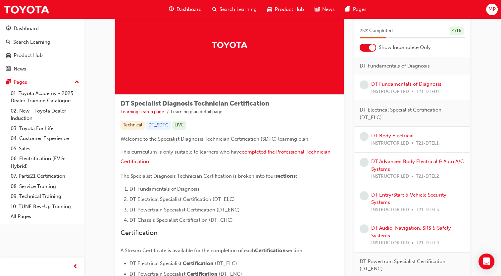
scroll to position [0, 0]
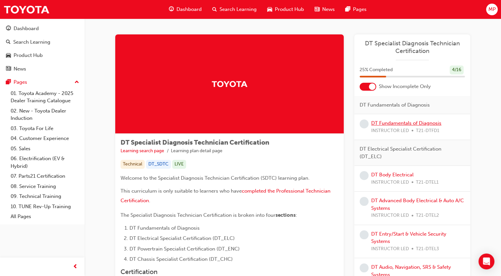
click at [414, 123] on link "DT Fundamentals of Diagnosis" at bounding box center [406, 123] width 70 height 6
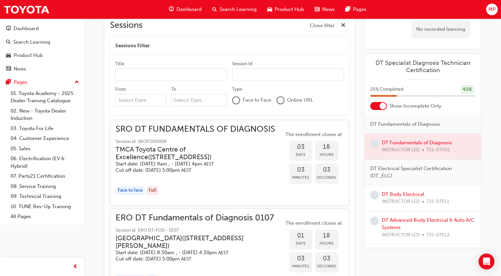
scroll to position [392, 0]
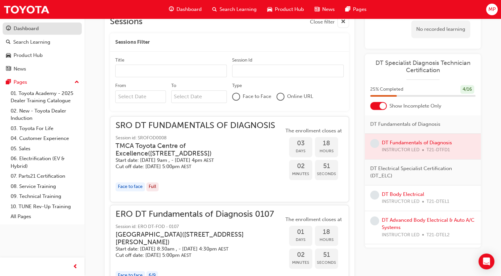
click at [42, 31] on div "Dashboard" at bounding box center [42, 28] width 72 height 8
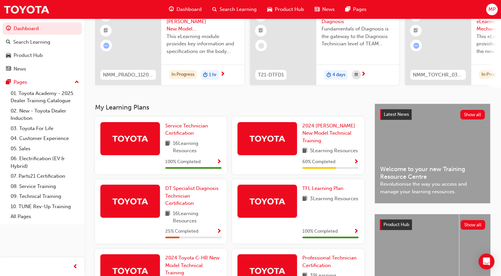
scroll to position [64, 0]
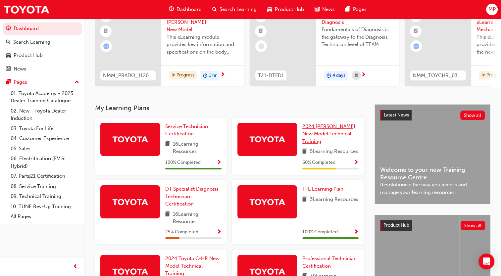
click at [323, 134] on span "2024 [PERSON_NAME] New Model Technical Training" at bounding box center [328, 133] width 53 height 21
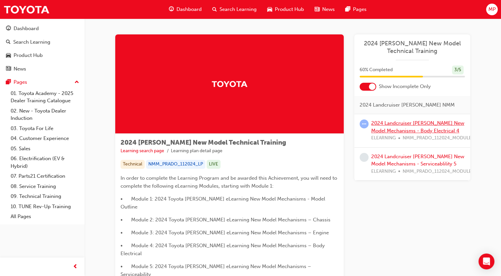
click at [397, 126] on link "2024 Landcruiser [PERSON_NAME] New Model Mechanisms - Body Electrical 4" at bounding box center [417, 127] width 93 height 14
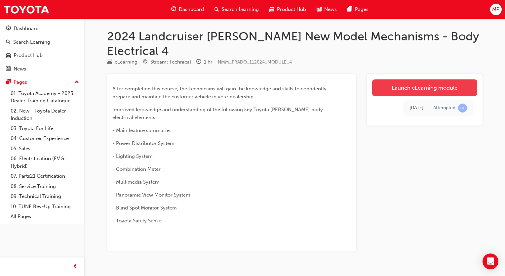
click at [433, 79] on link "Launch eLearning module" at bounding box center [425, 87] width 105 height 17
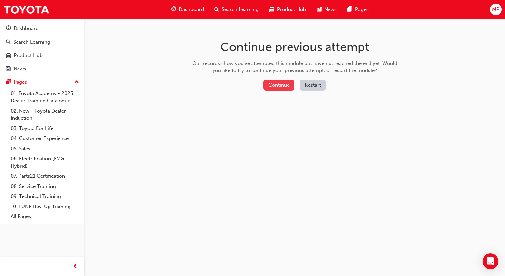
click at [287, 83] on button "Continue" at bounding box center [279, 85] width 31 height 11
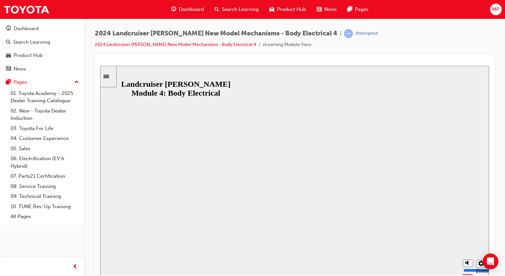
click at [125, 274] on button "Resume" at bounding box center [112, 278] width 25 height 8
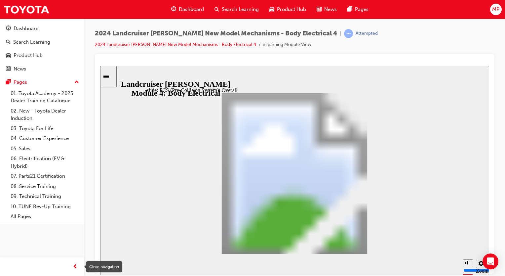
click at [73, 267] on span "prev-icon" at bounding box center [75, 267] width 5 height 8
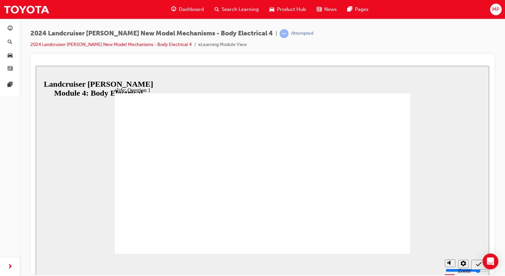
radio input "true"
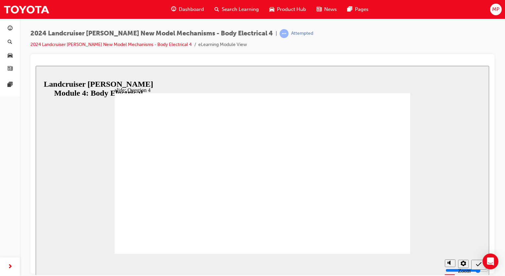
radio input "true"
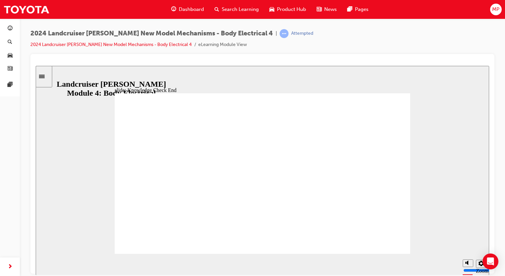
click at [46, 77] on icon "Sidebar Toggle" at bounding box center [44, 76] width 10 height 4
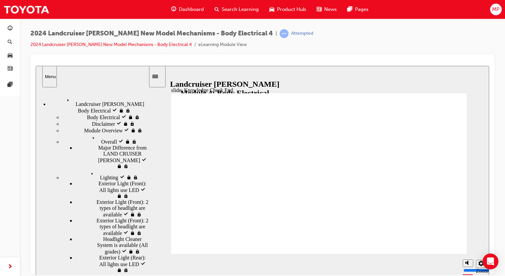
click at [10, 33] on link "button" at bounding box center [10, 28] width 15 height 12
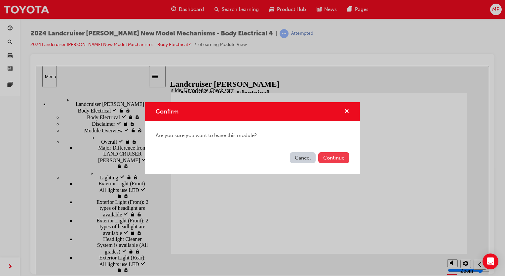
click at [328, 158] on button "Continue" at bounding box center [334, 157] width 31 height 11
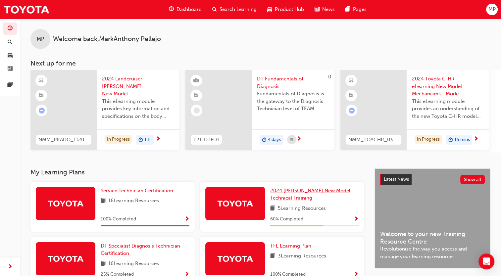
click at [278, 196] on link "2024 [PERSON_NAME] New Model Technical Training" at bounding box center [314, 194] width 89 height 15
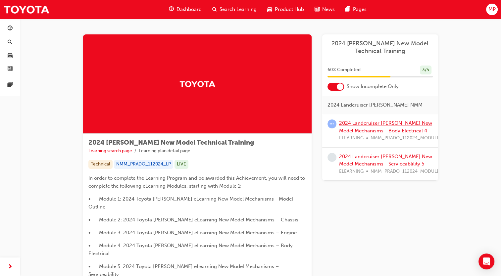
click at [367, 129] on link "2024 Landcruiser [PERSON_NAME] New Model Mechanisms - Body Electrical 4" at bounding box center [385, 127] width 93 height 14
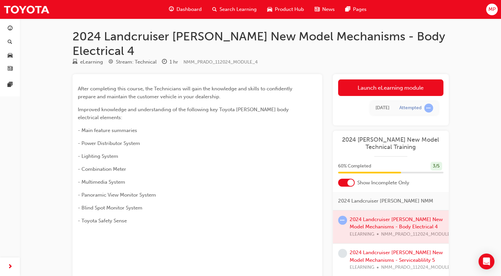
click at [370, 210] on div at bounding box center [390, 226] width 116 height 33
click at [372, 249] on link "2024 Landcruiser [PERSON_NAME] New Model Mechanisms - Serviceablility 5" at bounding box center [395, 256] width 93 height 14
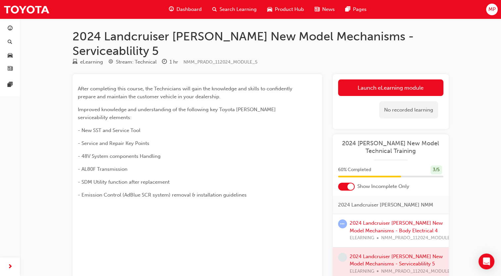
click at [374, 247] on div at bounding box center [390, 263] width 116 height 33
click at [384, 219] on div "2024 Landcruiser Prado New Model Mechanisms - Body Electrical 4 ELEARNING NMM_P…" at bounding box center [402, 230] width 106 height 22
click at [379, 220] on link "2024 Landcruiser [PERSON_NAME] New Model Mechanisms - Body Electrical 4" at bounding box center [395, 227] width 93 height 14
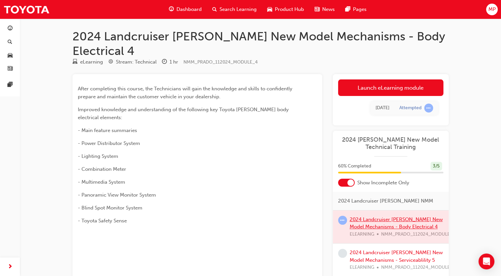
click at [379, 210] on div at bounding box center [390, 226] width 116 height 33
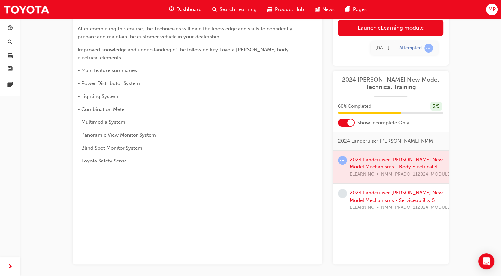
scroll to position [64, 0]
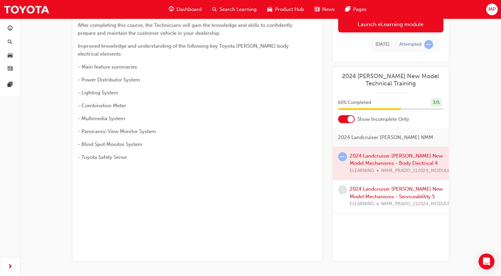
click at [398, 150] on div at bounding box center [390, 163] width 116 height 33
click at [391, 147] on div at bounding box center [390, 163] width 116 height 33
click at [385, 186] on link "2024 Landcruiser [PERSON_NAME] New Model Mechanisms - Serviceablility 5" at bounding box center [395, 193] width 93 height 14
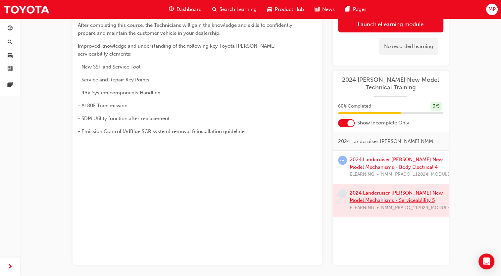
click at [385, 184] on div at bounding box center [390, 200] width 116 height 33
click at [382, 184] on div at bounding box center [390, 200] width 116 height 33
click at [9, 267] on span "next-icon" at bounding box center [10, 267] width 5 height 8
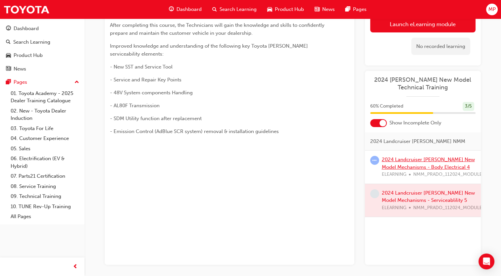
click at [399, 156] on link "2024 Landcruiser [PERSON_NAME] New Model Mechanisms - Body Electrical 4" at bounding box center [427, 163] width 93 height 14
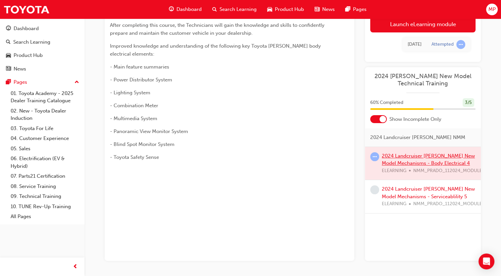
click at [399, 148] on div at bounding box center [423, 163] width 116 height 33
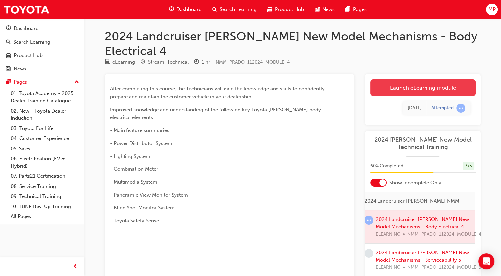
click at [438, 79] on link "Launch eLearning module" at bounding box center [422, 87] width 105 height 17
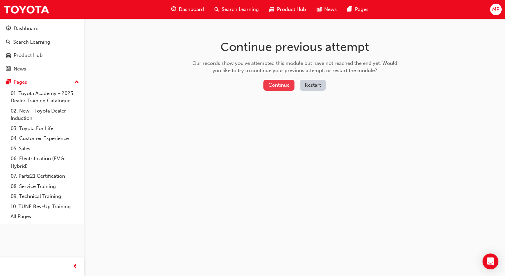
click at [285, 85] on button "Continue" at bounding box center [279, 85] width 31 height 11
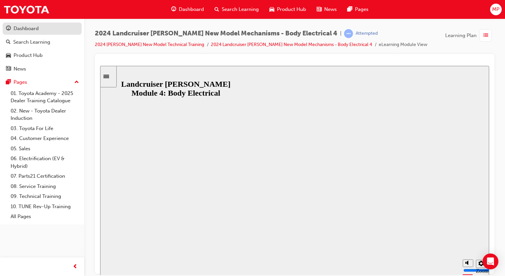
click at [28, 25] on div "Dashboard" at bounding box center [26, 29] width 25 height 8
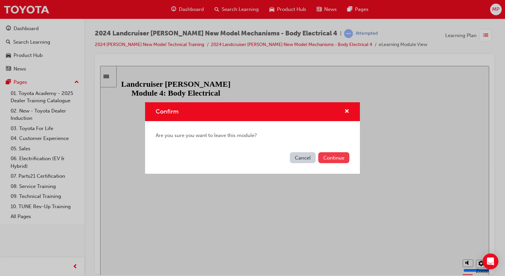
click at [323, 157] on button "Continue" at bounding box center [334, 157] width 31 height 11
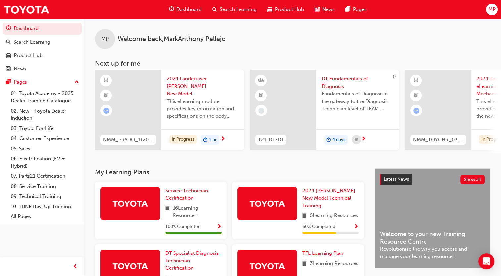
click at [284, 197] on div at bounding box center [267, 203] width 60 height 33
click at [304, 197] on link "2024 [PERSON_NAME] New Model Technical Training" at bounding box center [330, 198] width 56 height 22
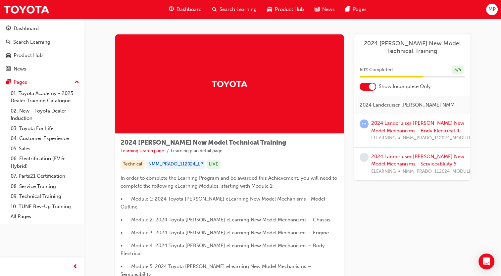
click at [400, 159] on div "2024 Landcruiser Prado New Model Mechanisms - Serviceablility 5 ELEARNING NMM_P…" at bounding box center [424, 164] width 106 height 22
click at [400, 157] on link "2024 Landcruiser [PERSON_NAME] New Model Mechanisms - Serviceablility 5" at bounding box center [417, 161] width 93 height 14
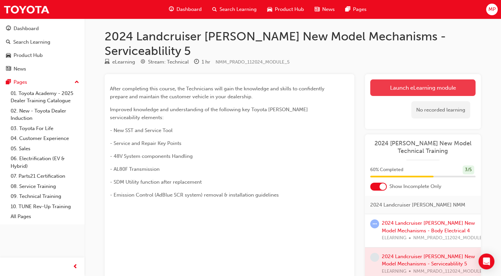
click at [407, 79] on link "Launch eLearning module" at bounding box center [422, 87] width 105 height 17
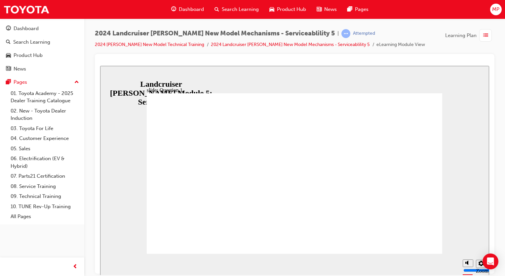
radio input "true"
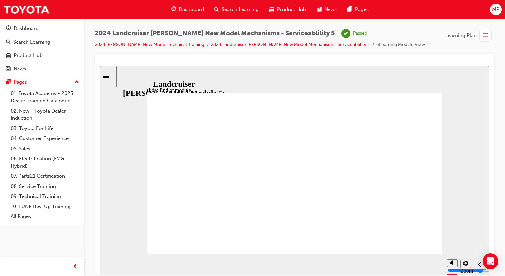
drag, startPoint x: 193, startPoint y: 174, endPoint x: 105, endPoint y: 72, distance: 134.6
click at [105, 72] on div "slide: End of module Group 1 Rectangle 1 Rectangle 2 Landcruiser Prado New Mod…" at bounding box center [294, 170] width 389 height 209
click at [113, 76] on icon "Sidebar Toggle" at bounding box center [109, 76] width 10 height 4
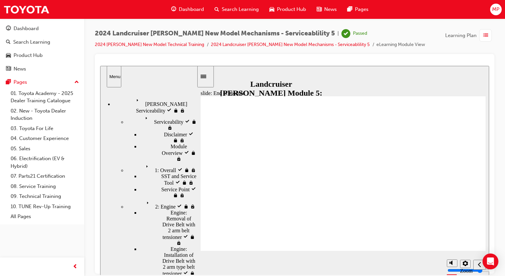
drag, startPoint x: 244, startPoint y: 170, endPoint x: 173, endPoint y: 74, distance: 119.4
click at [173, 74] on div "slide: End of module Group 1 Rectangle 1 Rectangle 2 Landcruiser Prado New Mod…" at bounding box center [294, 170] width 389 height 209
click at [486, 34] on span "list-icon" at bounding box center [486, 35] width 5 height 8
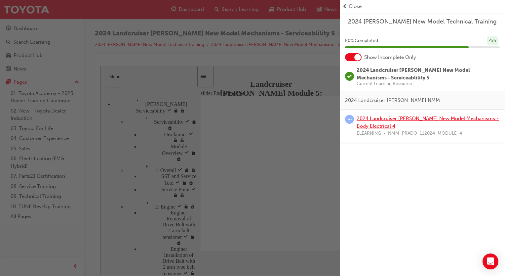
click at [382, 116] on link "2024 Landcruiser [PERSON_NAME] New Model Mechanisms - Body Electrical 4" at bounding box center [428, 122] width 142 height 14
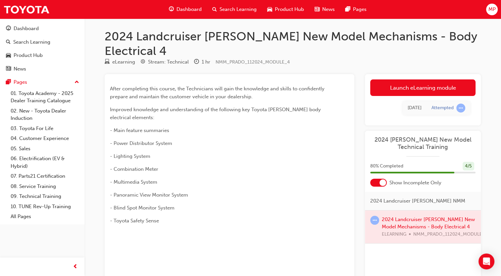
click at [397, 210] on div at bounding box center [423, 226] width 116 height 33
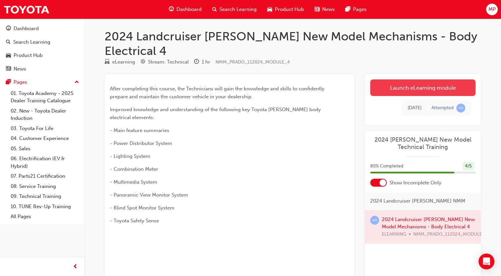
click at [421, 79] on link "Launch eLearning module" at bounding box center [422, 87] width 105 height 17
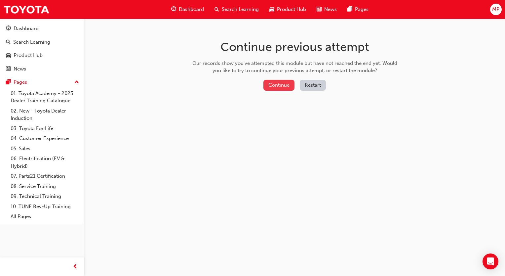
click at [288, 83] on button "Continue" at bounding box center [279, 85] width 31 height 11
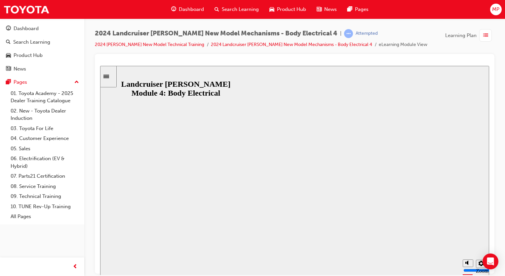
click at [125, 274] on button "Resume" at bounding box center [112, 278] width 25 height 8
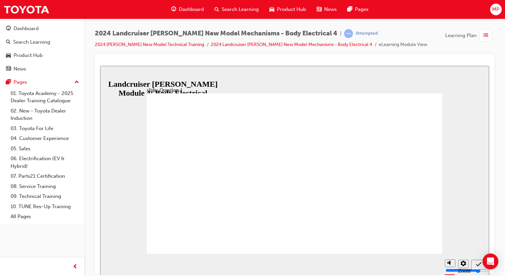
radio input "true"
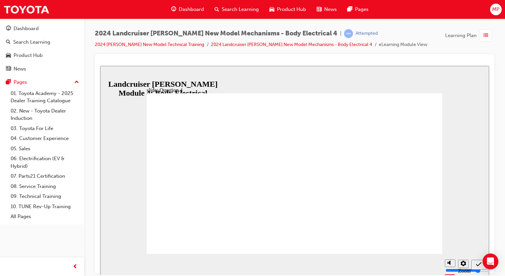
radio input "true"
drag, startPoint x: 210, startPoint y: 203, endPoint x: 217, endPoint y: 201, distance: 7.1
radio input "true"
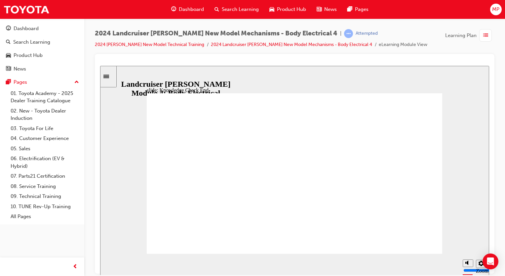
click at [109, 75] on icon "Sidebar Toggle" at bounding box center [107, 75] width 6 height 3
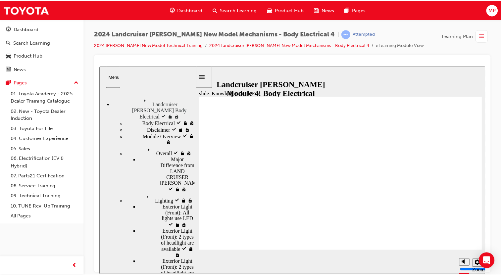
scroll to position [57, 0]
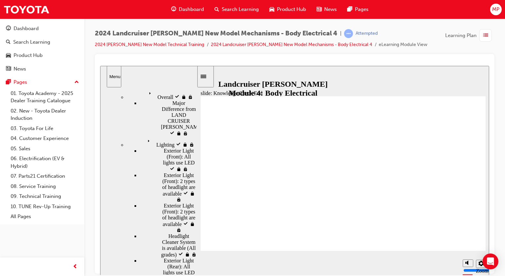
drag, startPoint x: 195, startPoint y: 122, endPoint x: 201, endPoint y: 211, distance: 88.9
click at [201, 211] on div "slide: Knowledge Check End Review the identified sections of this module again,…" at bounding box center [294, 170] width 389 height 209
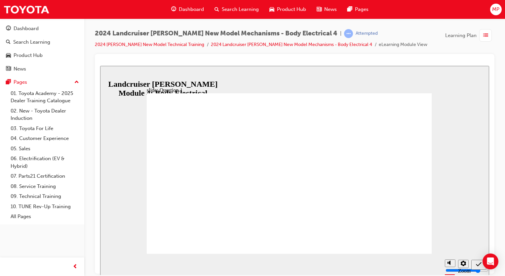
radio input "true"
radio input "false"
radio input "true"
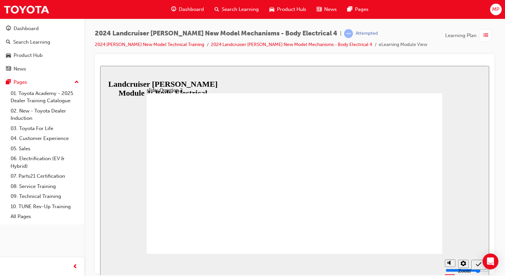
radio input "true"
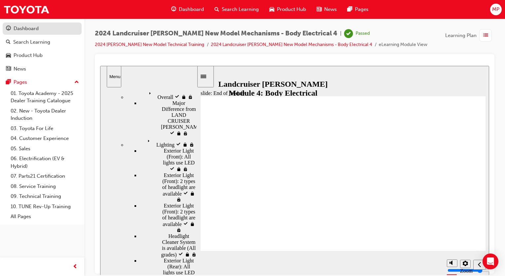
click at [36, 28] on div "Dashboard" at bounding box center [26, 29] width 25 height 8
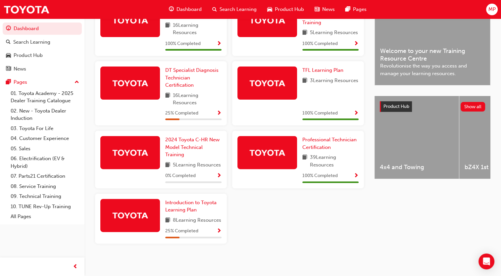
scroll to position [189, 0]
click at [185, 212] on span "Introduction to Toyota Learning Plan" at bounding box center [190, 206] width 51 height 14
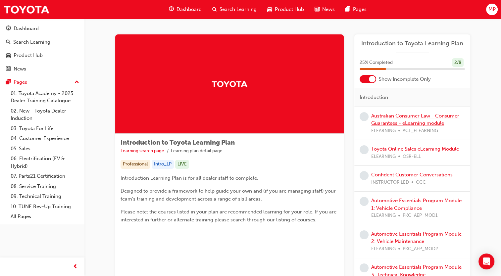
click at [385, 118] on link "Australian Consumer Law - Consumer Guarantees - eLearning module" at bounding box center [415, 120] width 88 height 14
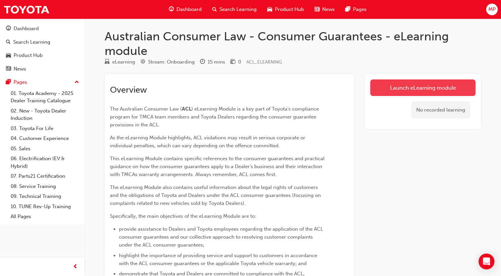
click at [417, 85] on link "Launch eLearning module" at bounding box center [422, 87] width 105 height 17
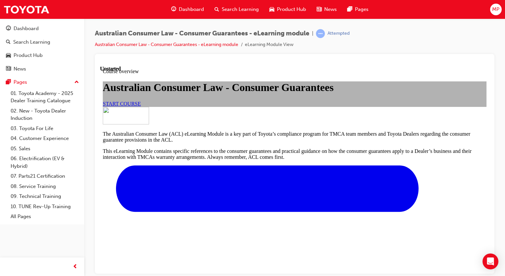
click at [141, 106] on link "START COURSE" at bounding box center [122, 104] width 38 height 6
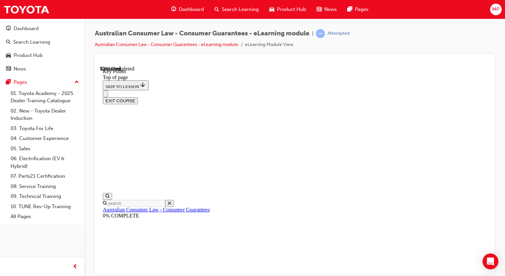
scroll to position [312, 0]
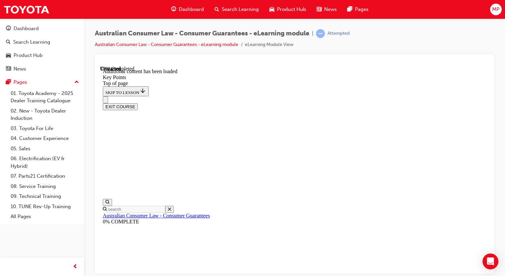
scroll to position [870, 0]
drag, startPoint x: 486, startPoint y: 230, endPoint x: 589, endPoint y: 331, distance: 144.3
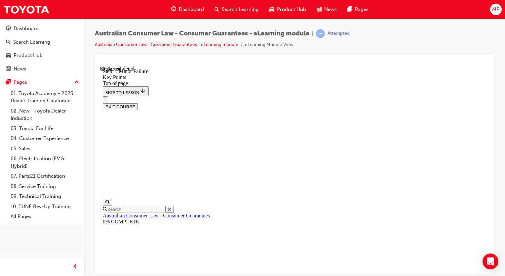
scroll to position [1343, 0]
drag, startPoint x: 487, startPoint y: 214, endPoint x: 592, endPoint y: 320, distance: 149.7
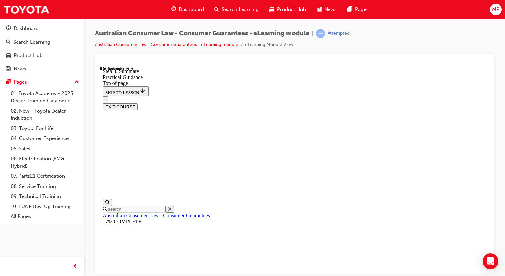
scroll to position [195, 0]
drag, startPoint x: 296, startPoint y: 167, endPoint x: 452, endPoint y: 195, distance: 158.3
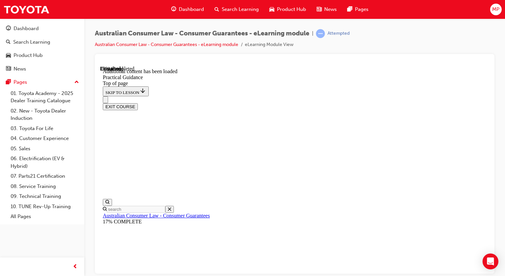
scroll to position [488, 0]
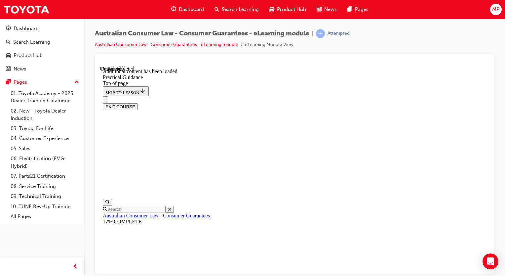
drag, startPoint x: 488, startPoint y: 238, endPoint x: 591, endPoint y: 319, distance: 130.5
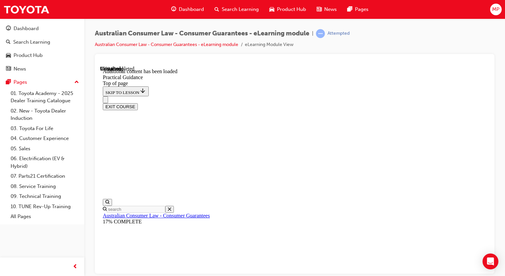
drag, startPoint x: 487, startPoint y: 140, endPoint x: 591, endPoint y: 326, distance: 213.0
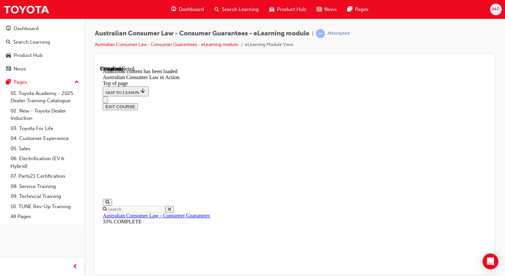
scroll to position [1127, 0]
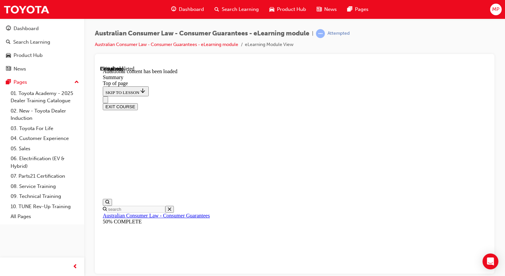
drag, startPoint x: 487, startPoint y: 124, endPoint x: 591, endPoint y: 320, distance: 221.8
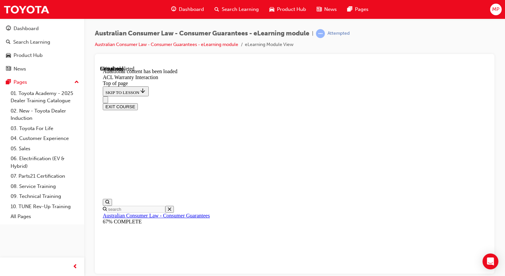
scroll to position [424, 0]
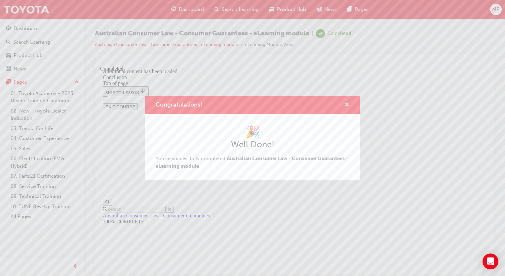
click at [347, 102] on span "cross-icon" at bounding box center [347, 105] width 5 height 6
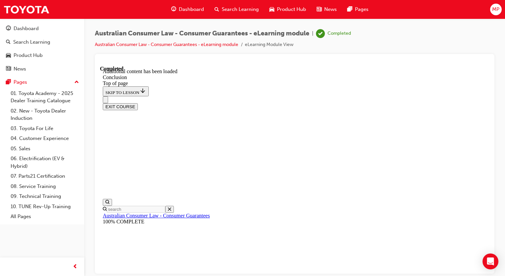
click at [138, 103] on button "EXIT COURSE" at bounding box center [120, 106] width 35 height 7
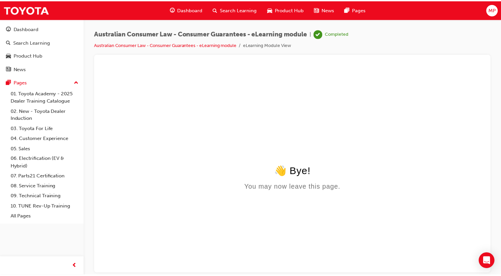
scroll to position [0, 0]
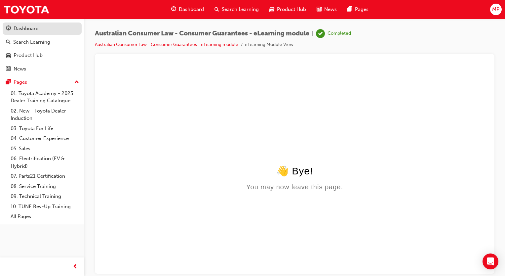
click at [46, 29] on div "Dashboard" at bounding box center [42, 28] width 72 height 8
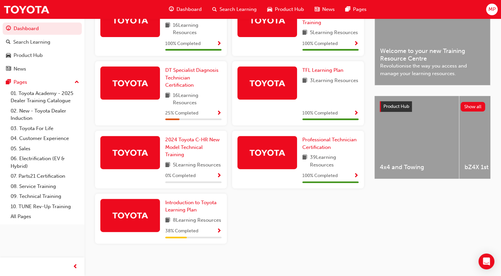
scroll to position [198, 0]
click at [183, 199] on span "Introduction to Toyota Learning Plan" at bounding box center [190, 206] width 51 height 14
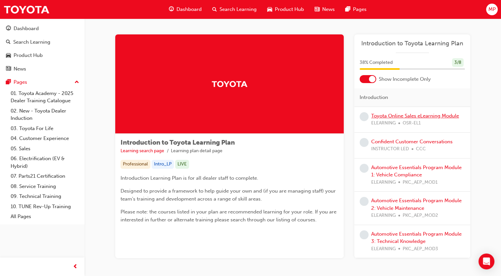
click at [403, 113] on link "Toyota Online Sales eLearning Module" at bounding box center [415, 116] width 88 height 6
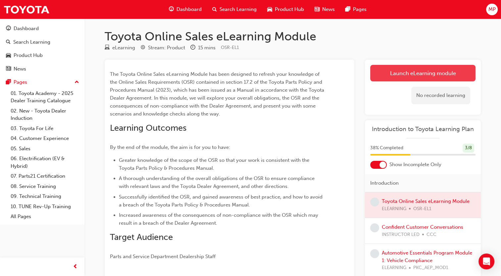
click at [428, 72] on link "Launch eLearning module" at bounding box center [422, 73] width 105 height 17
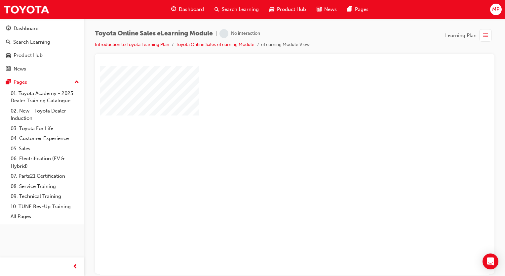
click at [276, 151] on div "play" at bounding box center [276, 151] width 0 height 0
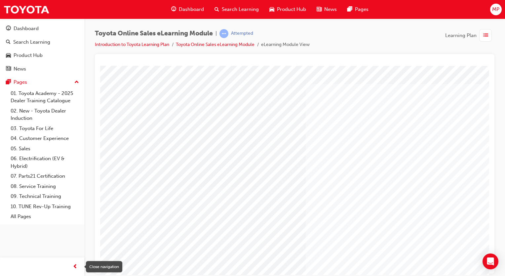
click at [78, 273] on div "button" at bounding box center [74, 266] width 13 height 13
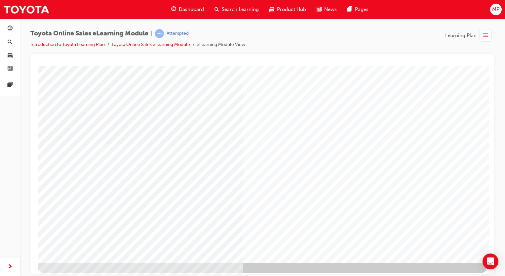
scroll to position [44, 0]
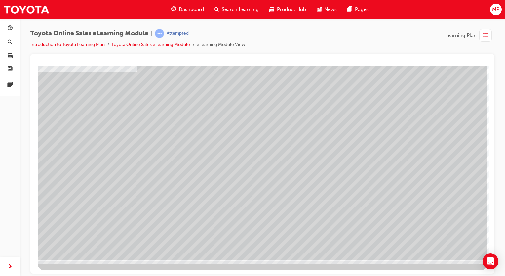
scroll to position [0, 0]
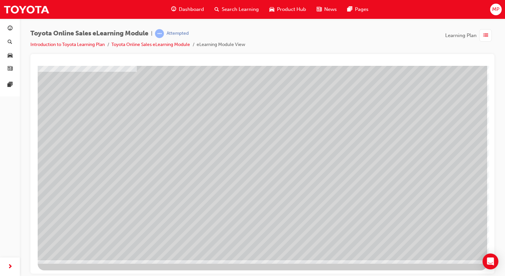
drag, startPoint x: 487, startPoint y: 127, endPoint x: 532, endPoint y: 274, distance: 154.3
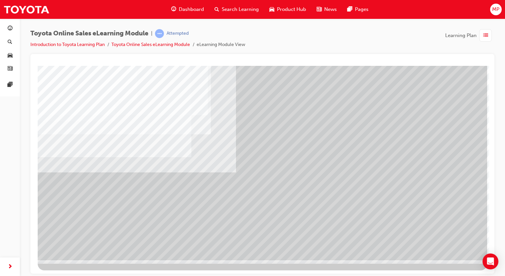
scroll to position [0, 0]
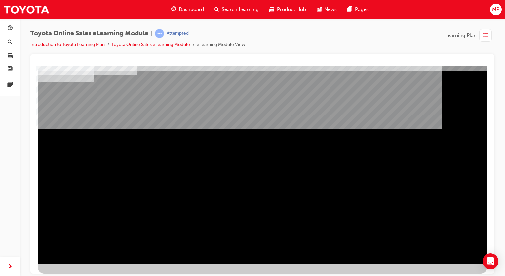
scroll to position [44, 0]
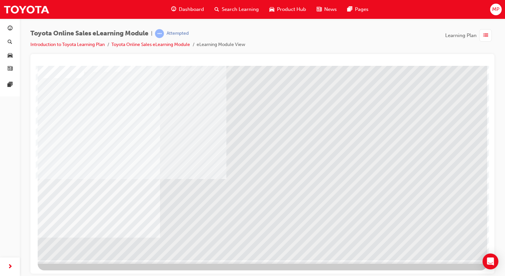
drag, startPoint x: 118, startPoint y: 131, endPoint x: 137, endPoint y: 128, distance: 19.7
click at [137, 128] on div "multistate" at bounding box center [263, 141] width 450 height 238
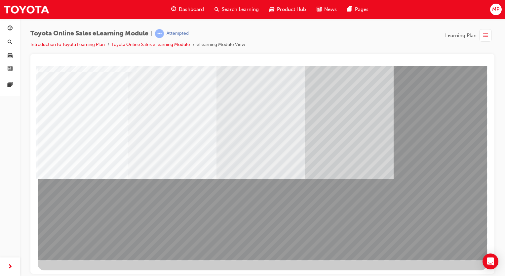
drag, startPoint x: 195, startPoint y: 194, endPoint x: 266, endPoint y: 229, distance: 79.6
click at [266, 229] on div at bounding box center [263, 141] width 450 height 238
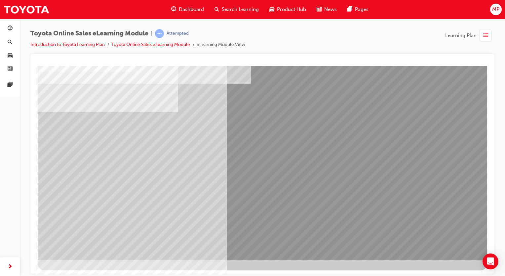
scroll to position [0, 0]
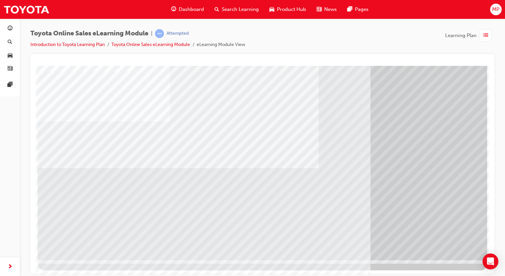
drag, startPoint x: 487, startPoint y: 160, endPoint x: 526, endPoint y: 290, distance: 135.5
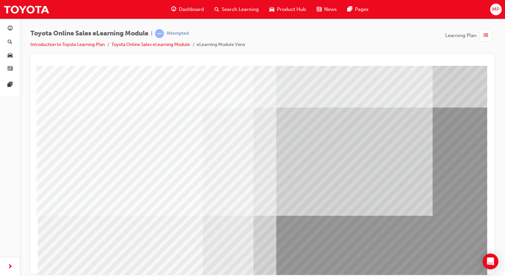
scroll to position [44, 0]
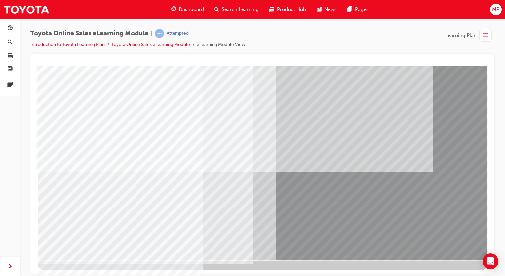
drag, startPoint x: 487, startPoint y: 163, endPoint x: 527, endPoint y: 329, distance: 171.5
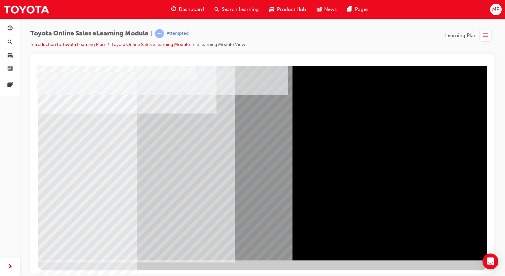
scroll to position [0, 0]
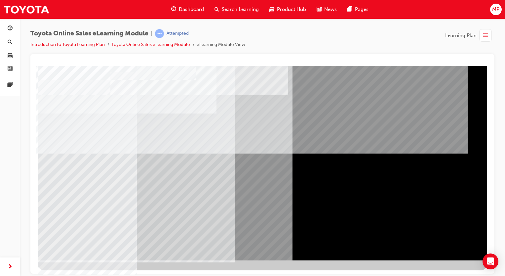
scroll to position [0, 0]
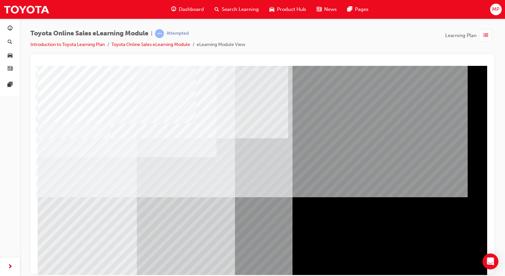
drag, startPoint x: 166, startPoint y: 210, endPoint x: 268, endPoint y: 239, distance: 106.1
click at [268, 239] on div at bounding box center [263, 185] width 450 height 238
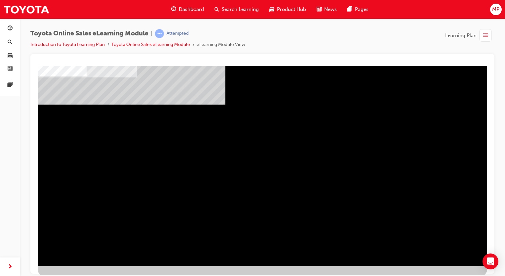
scroll to position [44, 0]
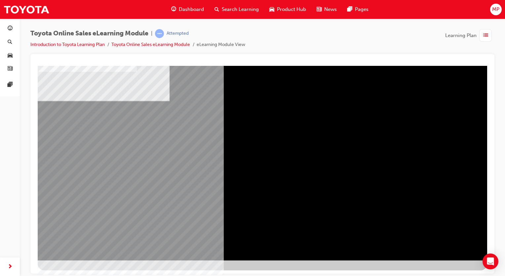
scroll to position [0, 0]
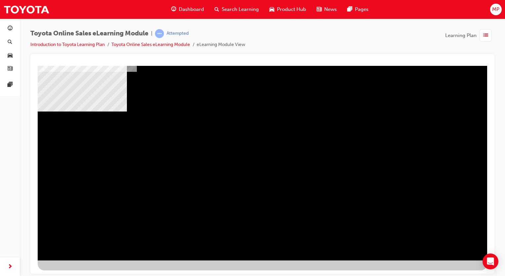
scroll to position [0, 0]
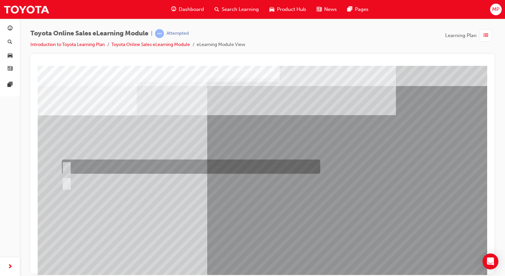
click at [68, 165] on input "True" at bounding box center [65, 166] width 7 height 7
radio input "true"
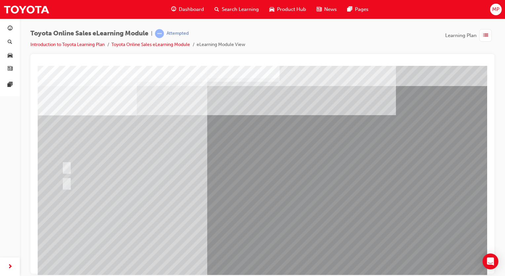
scroll to position [44, 0]
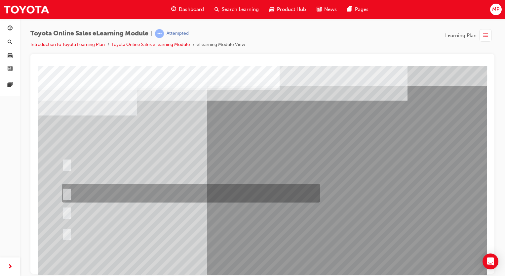
click at [68, 192] on input "It must have “Official Toyota online store” in the name." at bounding box center [65, 193] width 7 height 7
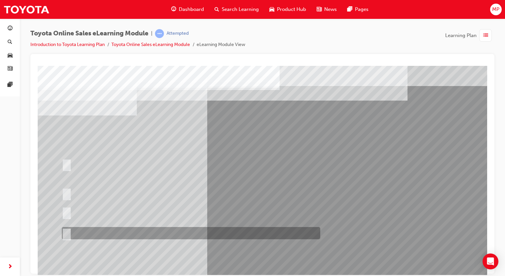
click at [70, 232] on div at bounding box center [189, 233] width 259 height 12
radio input "false"
radio input "true"
click at [70, 232] on div at bounding box center [189, 233] width 259 height 12
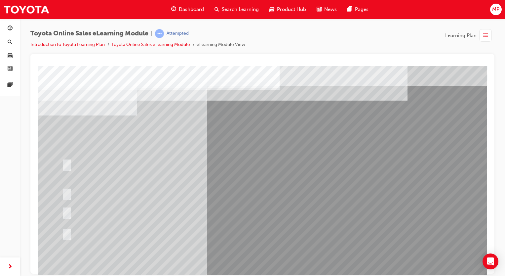
scroll to position [44, 0]
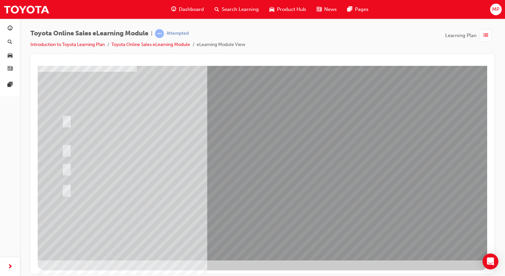
drag, startPoint x: 487, startPoint y: 130, endPoint x: 534, endPoint y: 264, distance: 142.7
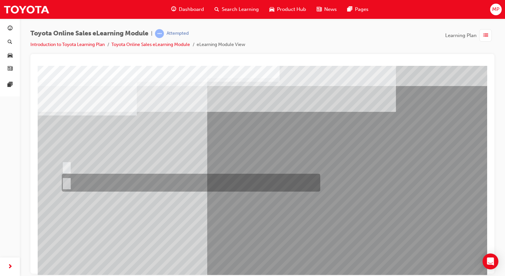
click at [69, 183] on div at bounding box center [189, 183] width 259 height 18
radio input "true"
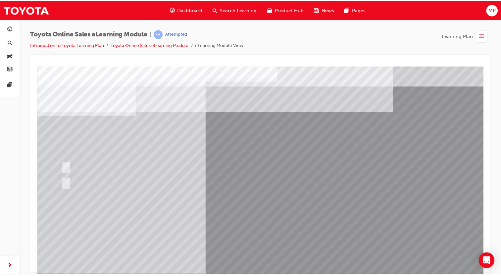
scroll to position [44, 0]
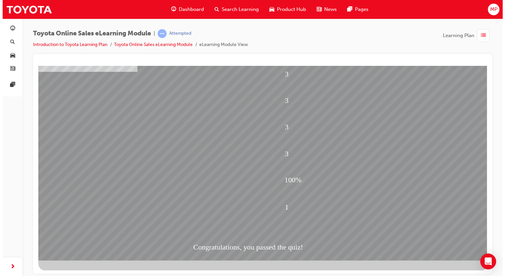
scroll to position [0, 0]
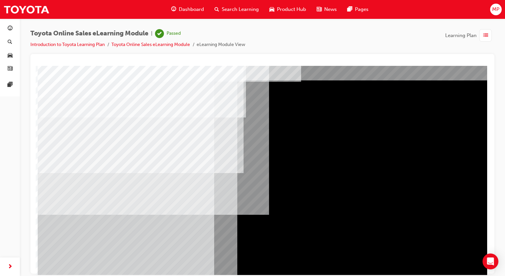
scroll to position [44, 0]
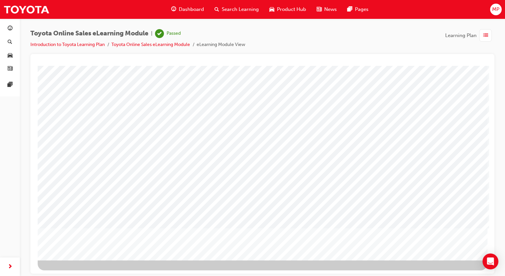
scroll to position [0, 0]
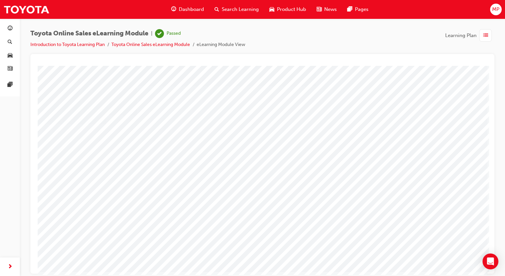
drag, startPoint x: 526, startPoint y: 241, endPoint x: 488, endPoint y: 206, distance: 51.3
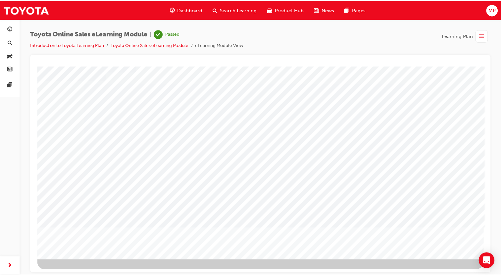
scroll to position [0, 0]
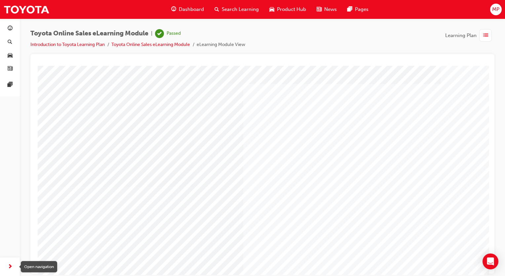
click at [10, 269] on span "next-icon" at bounding box center [10, 267] width 5 height 8
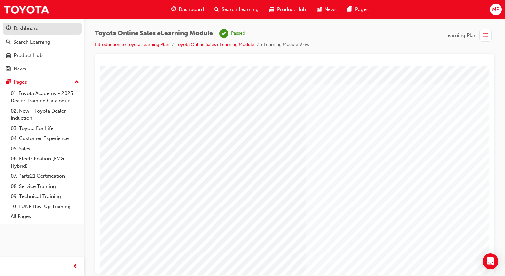
click at [30, 29] on div "Dashboard" at bounding box center [26, 29] width 25 height 8
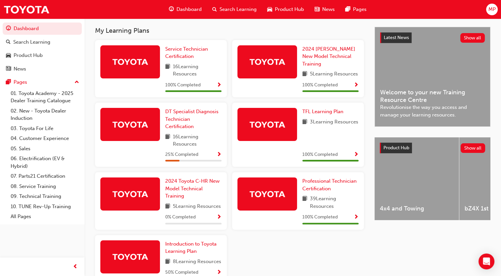
scroll to position [143, 0]
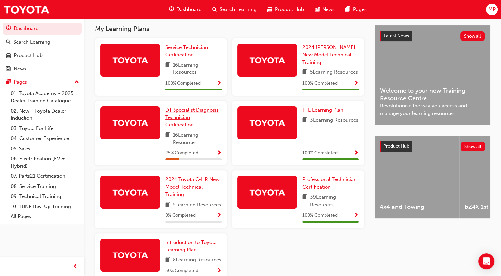
click at [169, 124] on span "DT Specialist Diagnosis Technician Certification" at bounding box center [191, 117] width 53 height 21
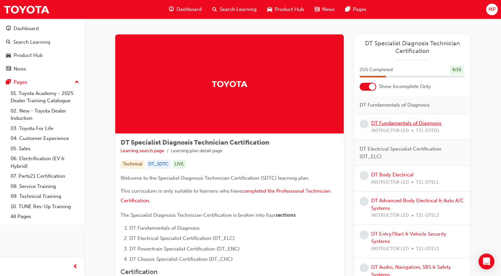
click at [398, 123] on link "DT Fundamentals of Diagnosis" at bounding box center [406, 123] width 70 height 6
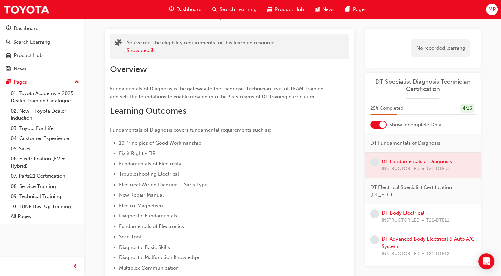
scroll to position [7, 0]
